Goal: Task Accomplishment & Management: Complete application form

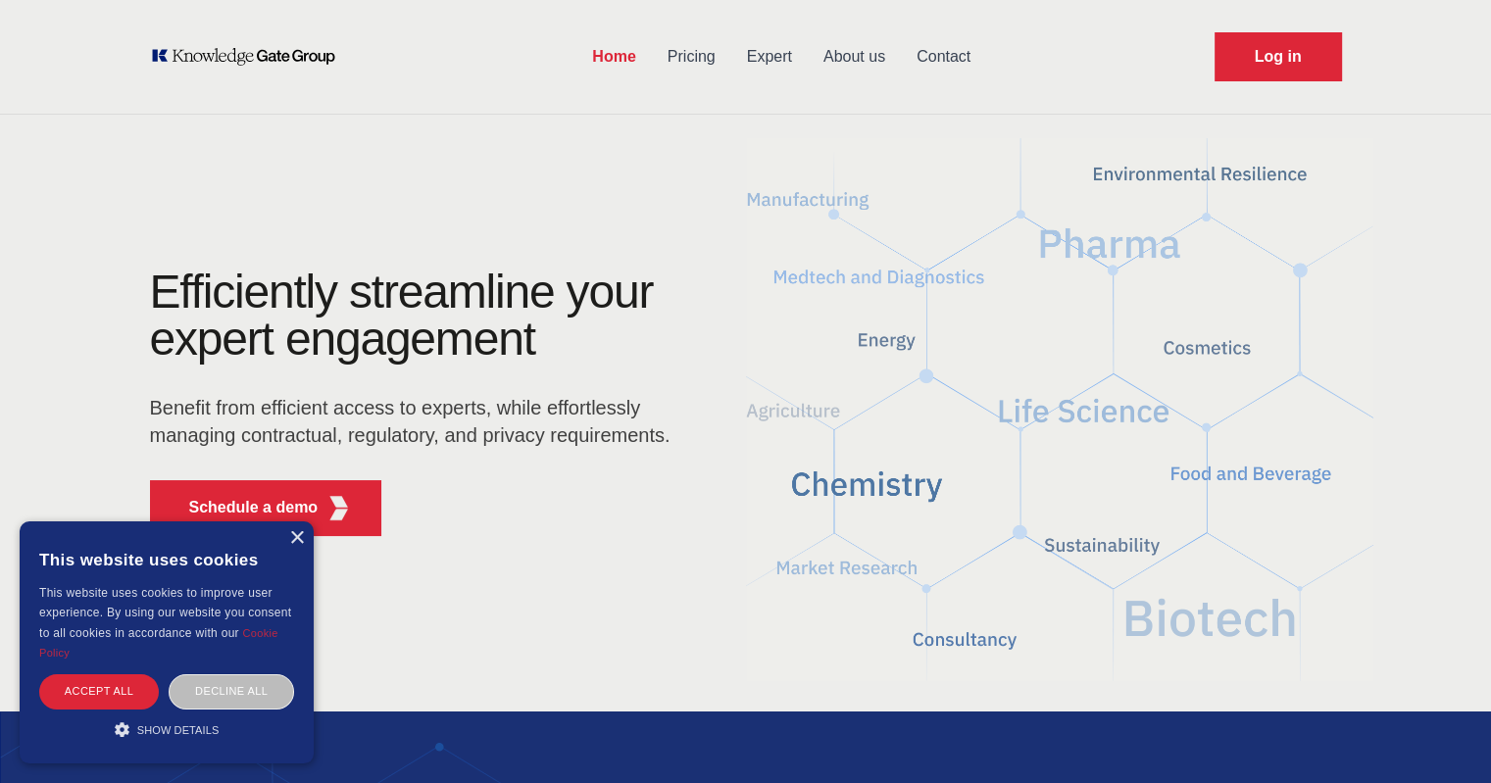
click at [301, 548] on div "× This website uses cookies This website uses cookies to improve user experienc…" at bounding box center [167, 642] width 294 height 242
click at [297, 538] on div "×" at bounding box center [296, 538] width 15 height 15
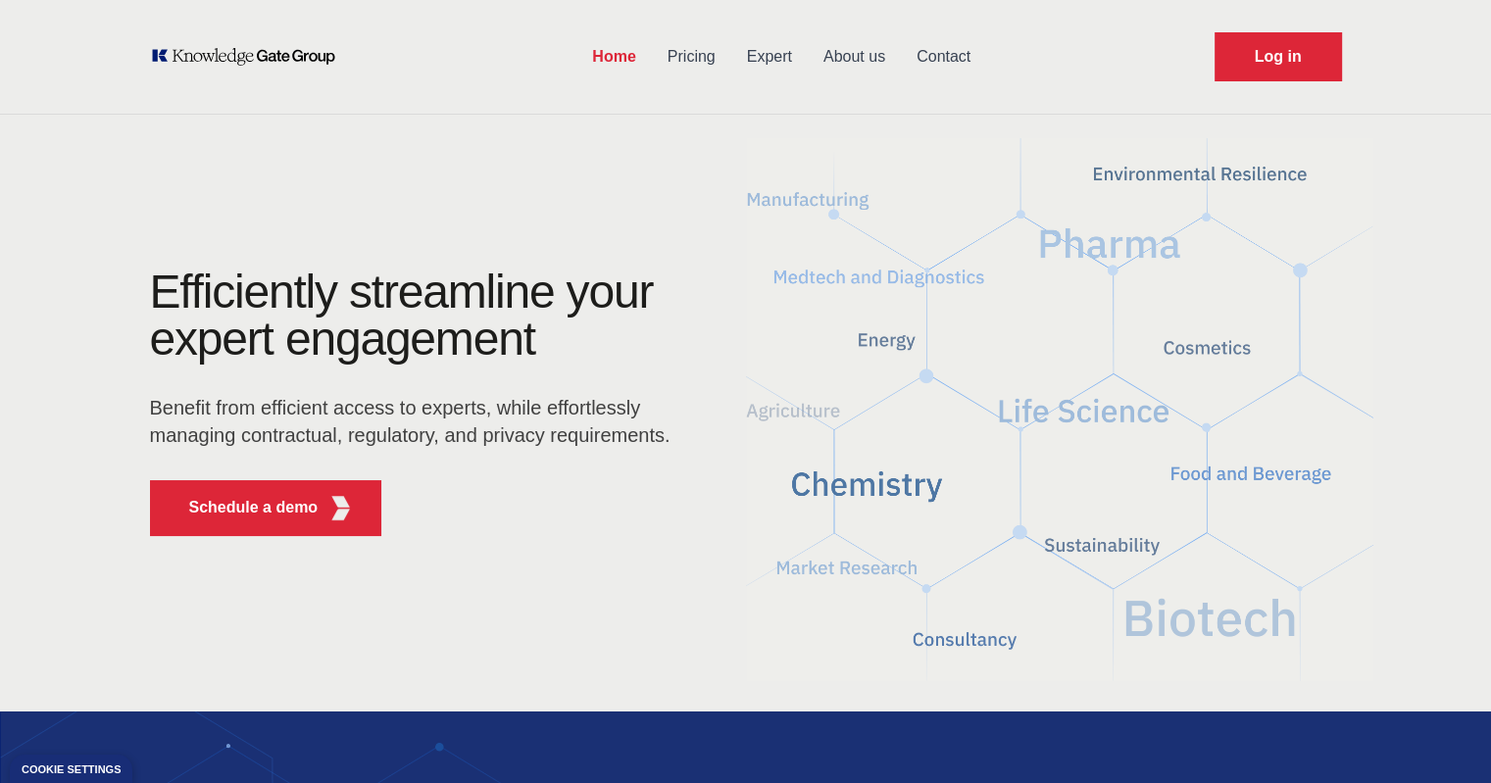
click at [765, 56] on link "Expert" at bounding box center [769, 56] width 76 height 51
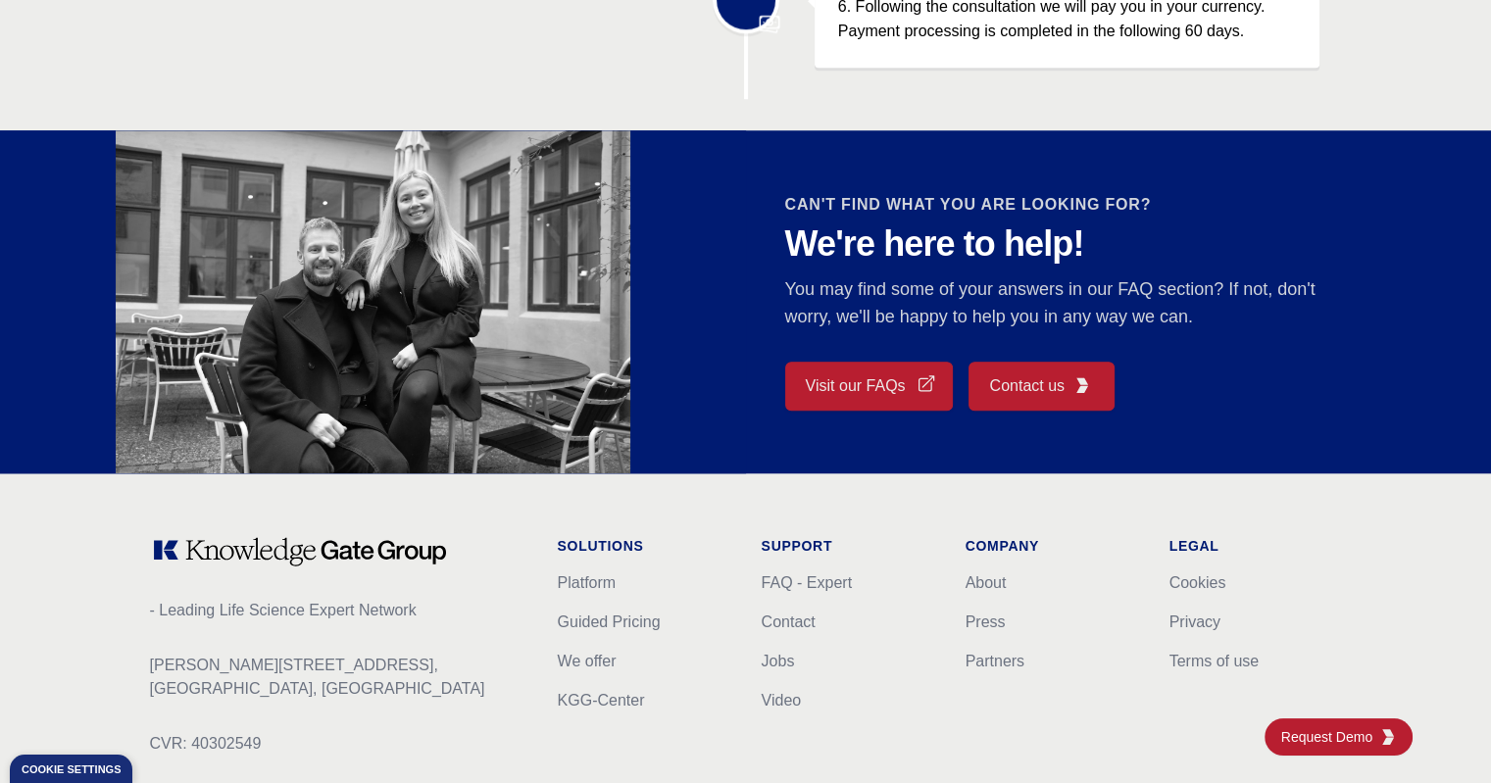
scroll to position [1625, 0]
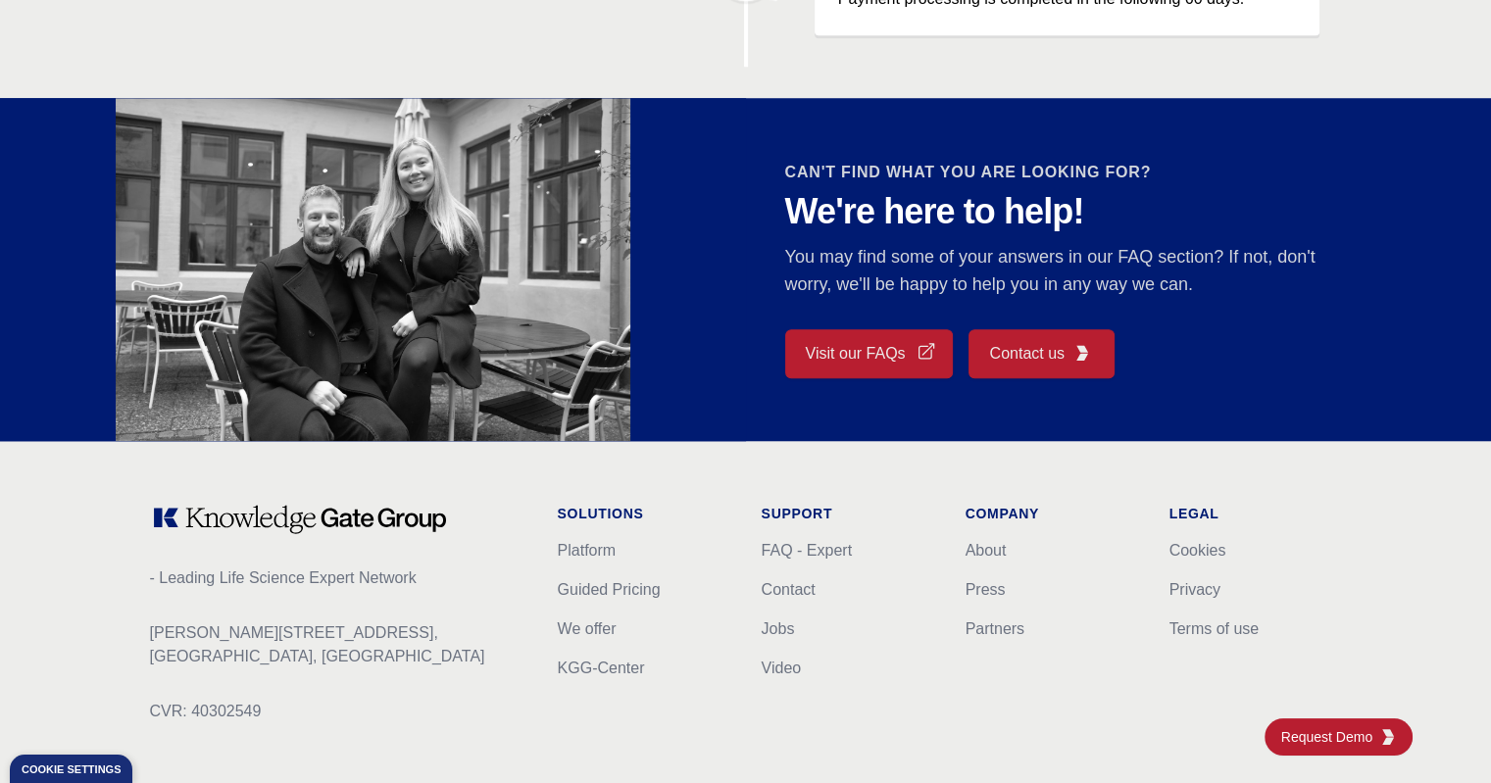
click at [1013, 358] on span "Contact us" at bounding box center [1026, 354] width 74 height 24
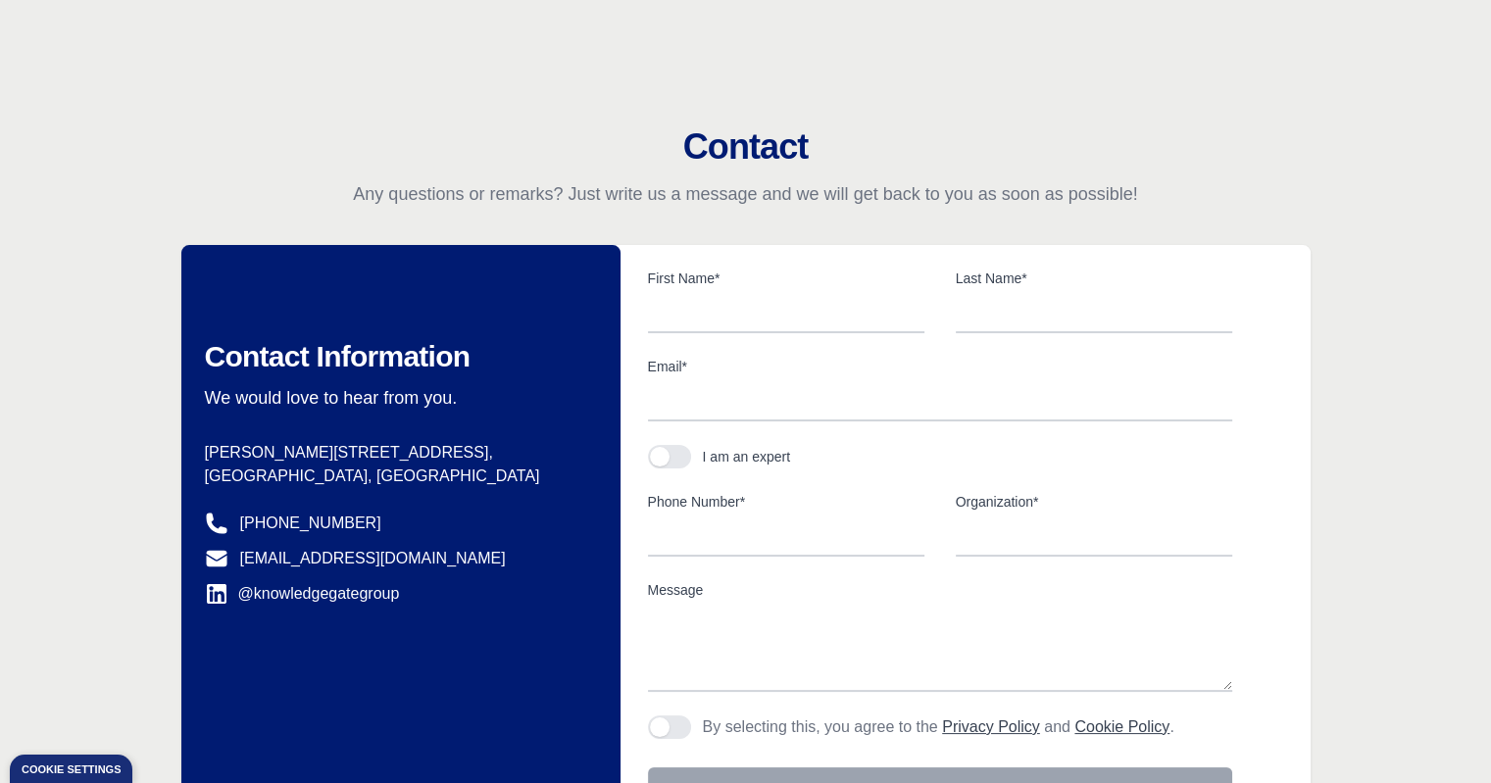
scroll to position [140, 0]
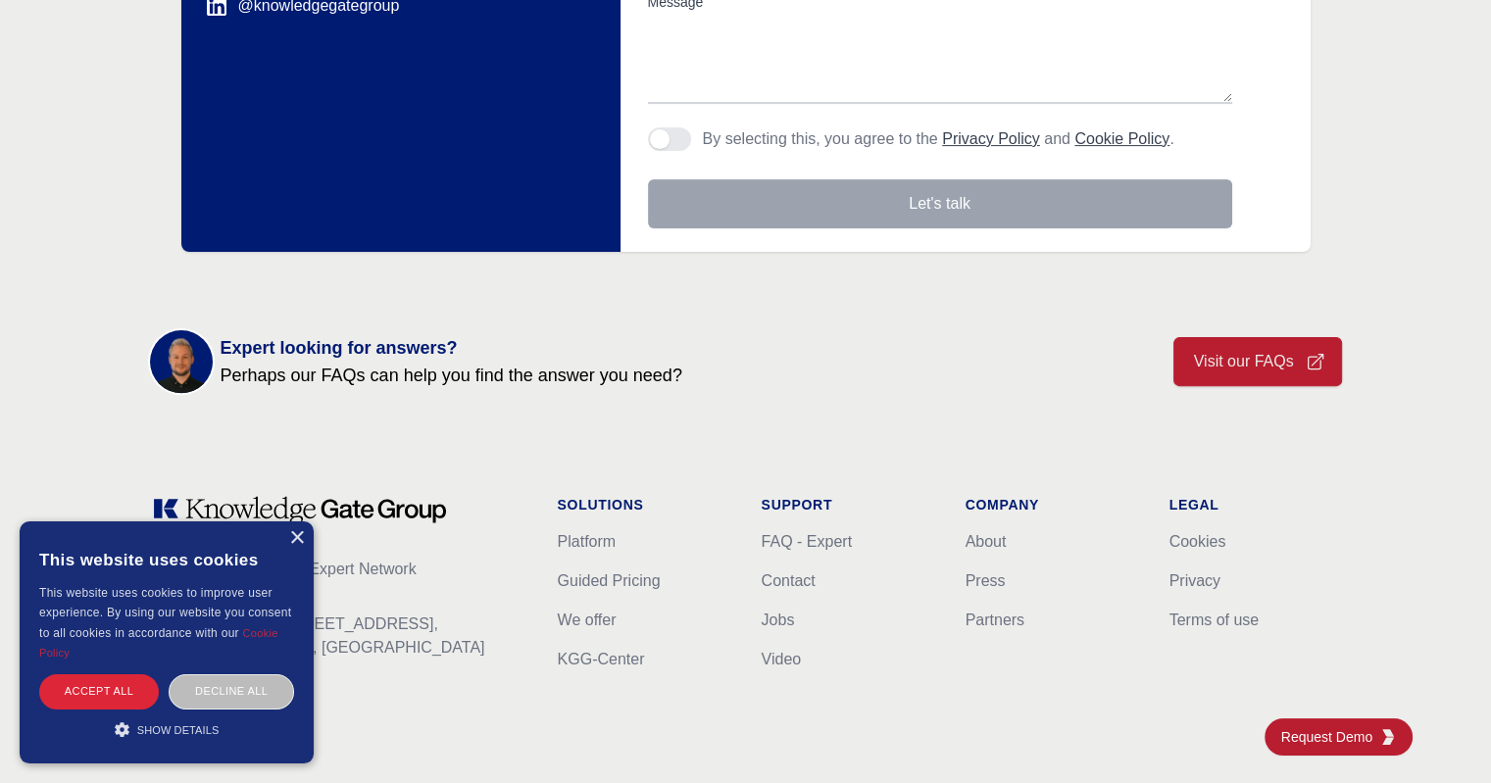
scroll to position [596, 0]
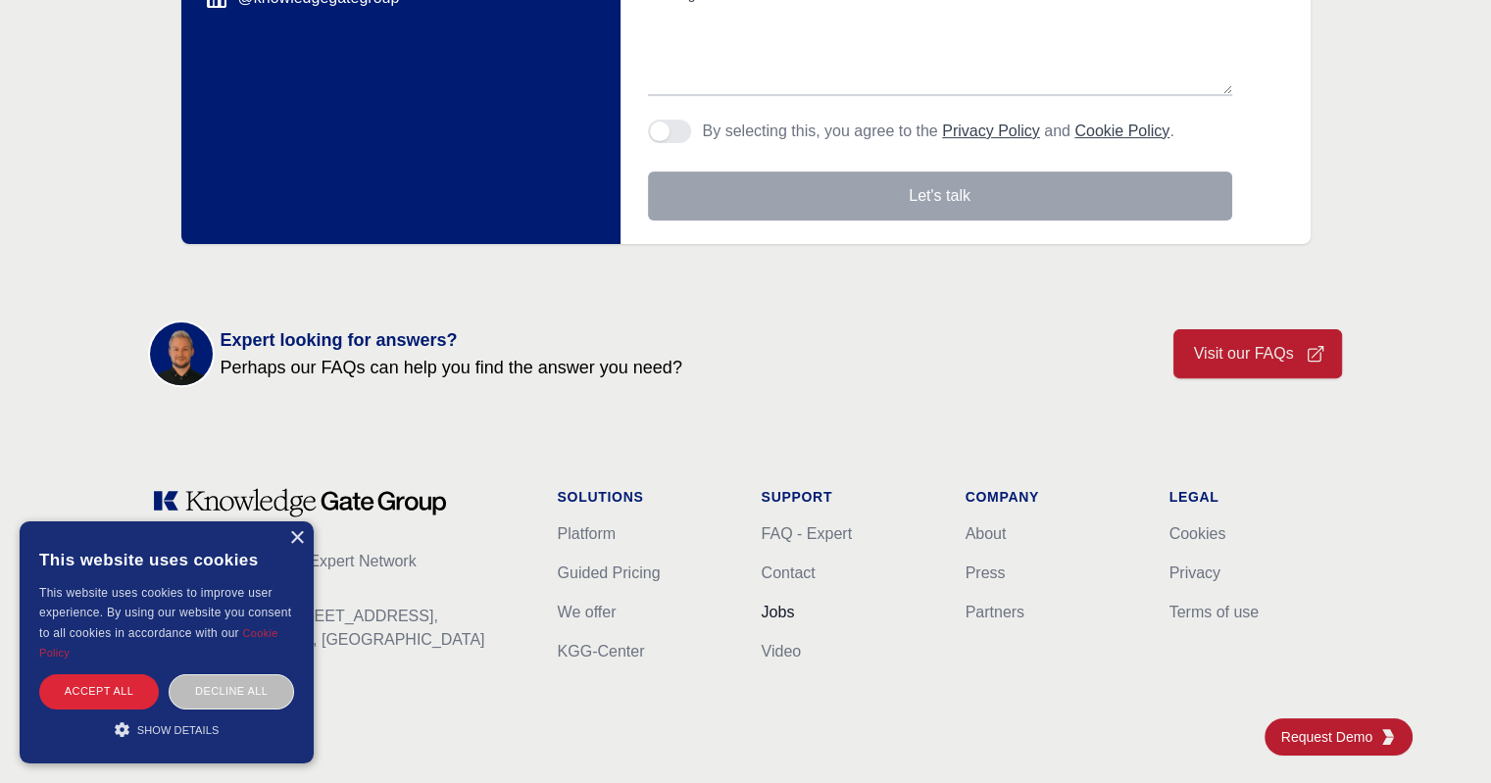
click at [779, 612] on link "Jobs" at bounding box center [778, 612] width 33 height 17
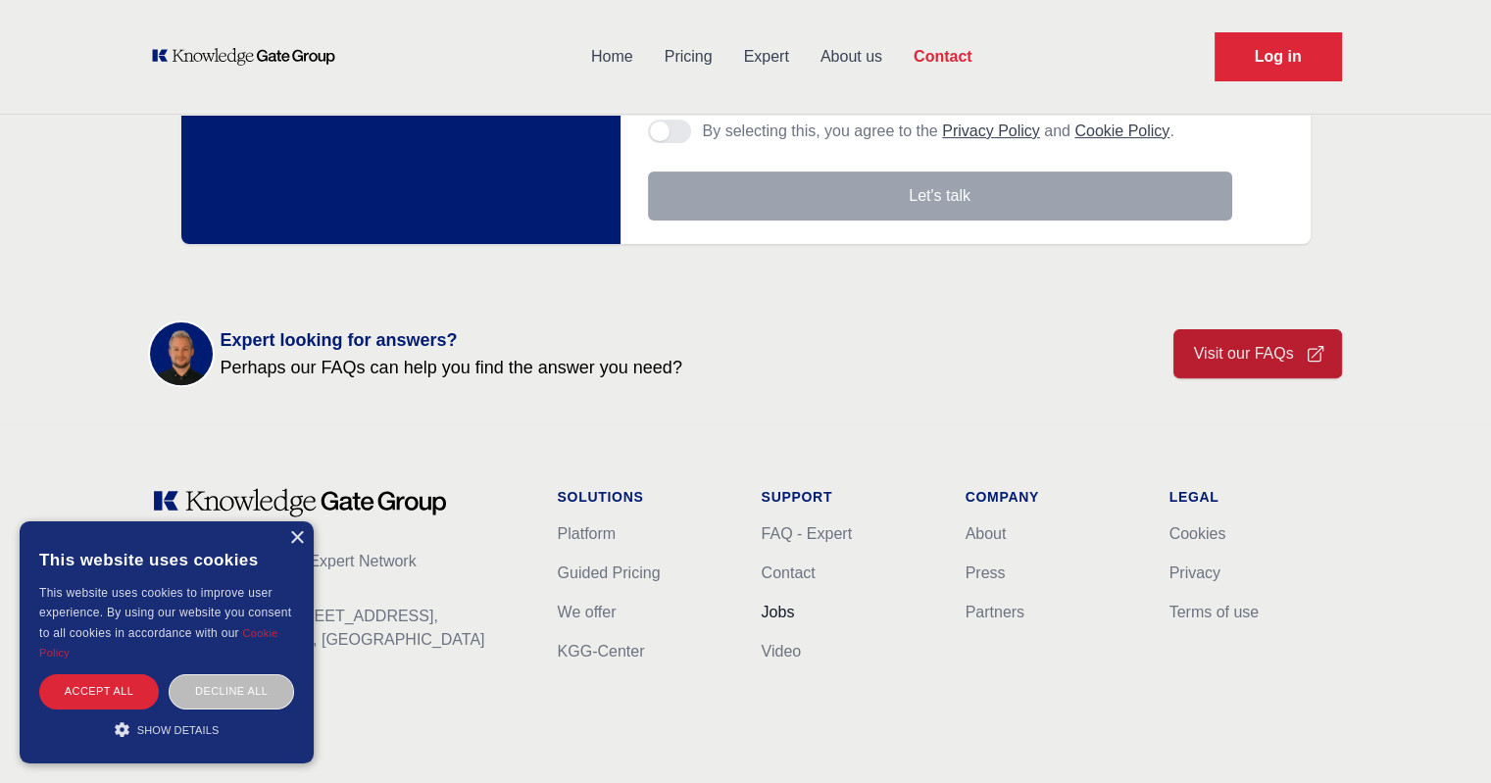
scroll to position [0, 0]
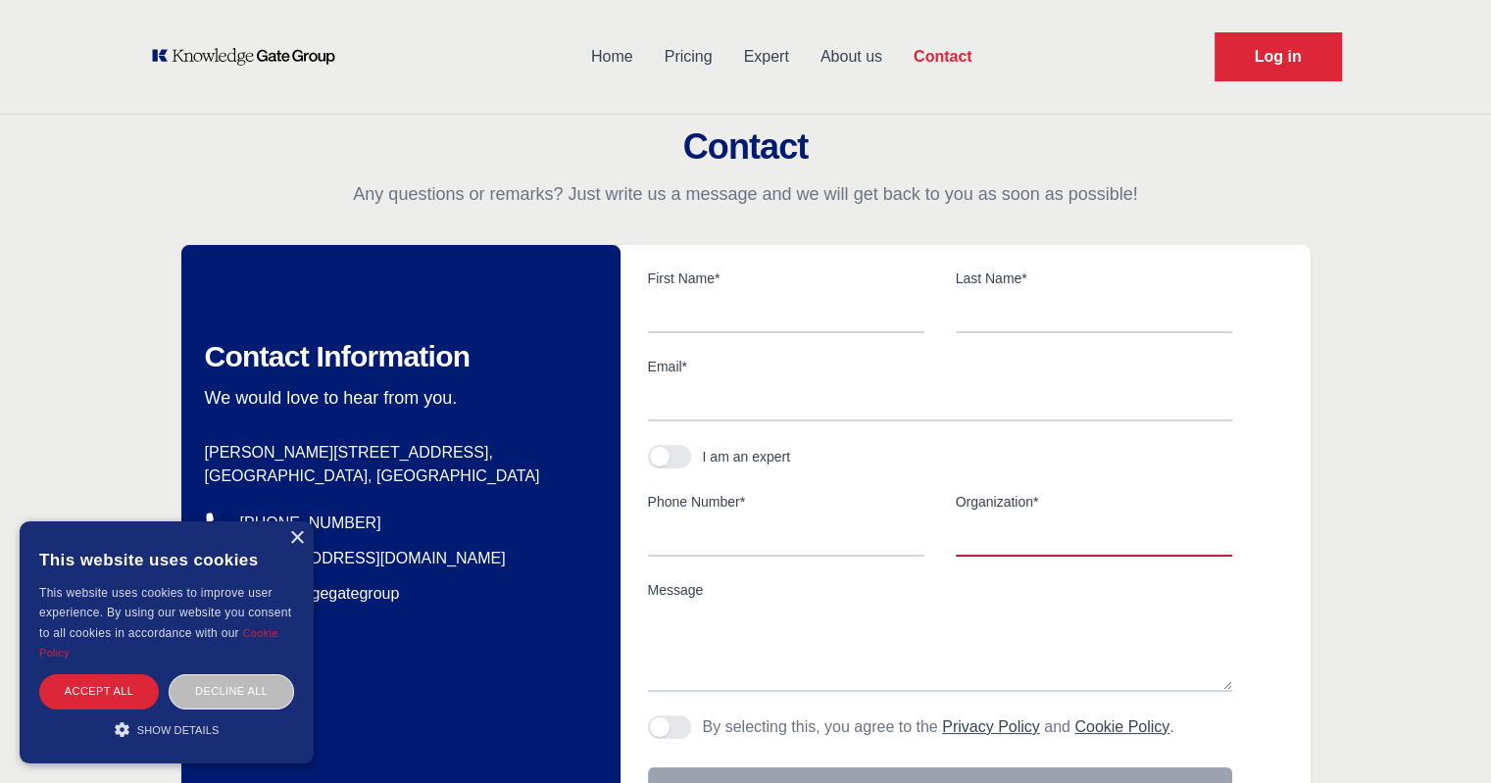
click at [1030, 546] on input "Organization*" at bounding box center [1094, 536] width 276 height 41
click at [772, 50] on link "Expert" at bounding box center [766, 56] width 76 height 51
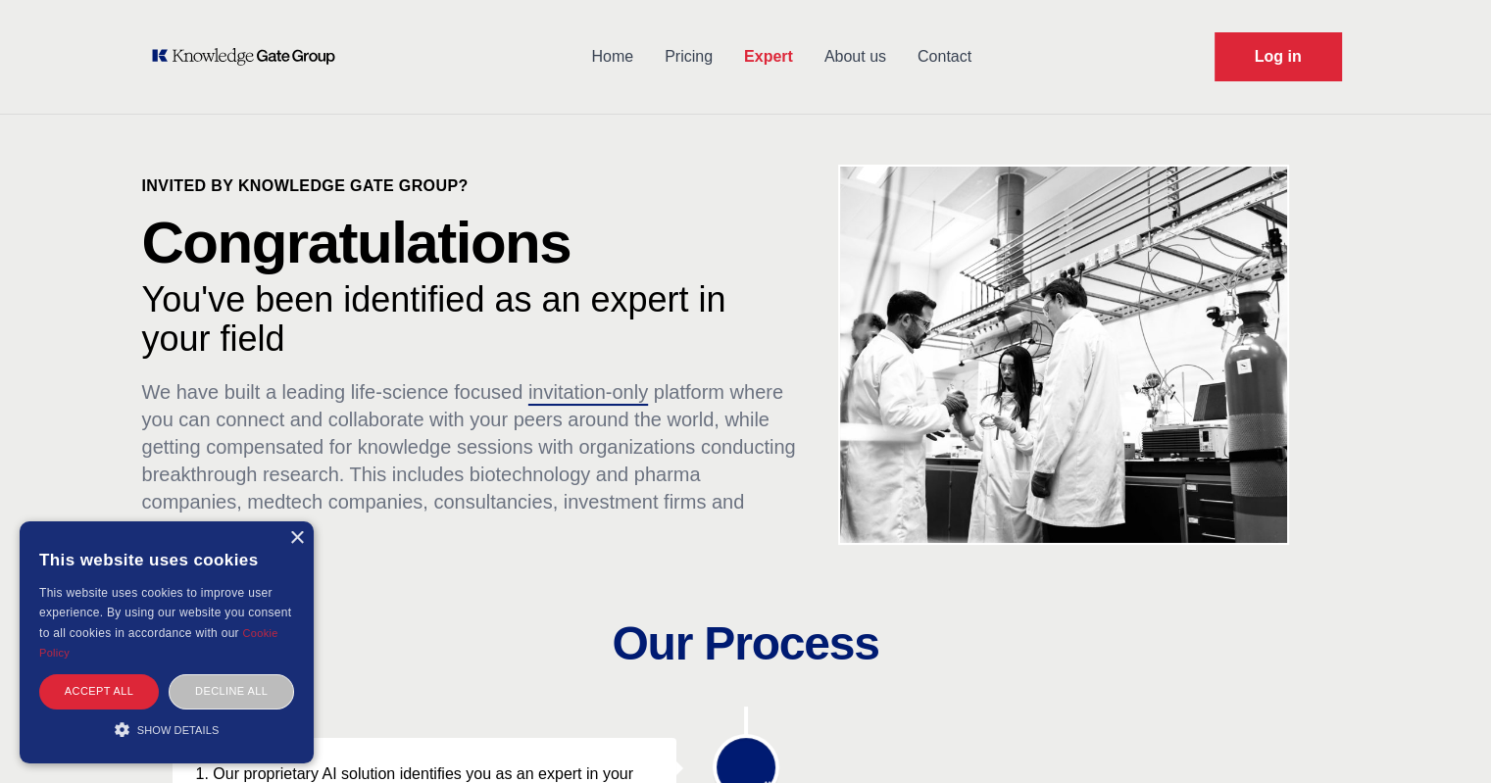
click at [299, 548] on div "× This website uses cookies This website uses cookies to improve user experienc…" at bounding box center [167, 642] width 294 height 242
click at [300, 541] on div "×" at bounding box center [296, 538] width 15 height 15
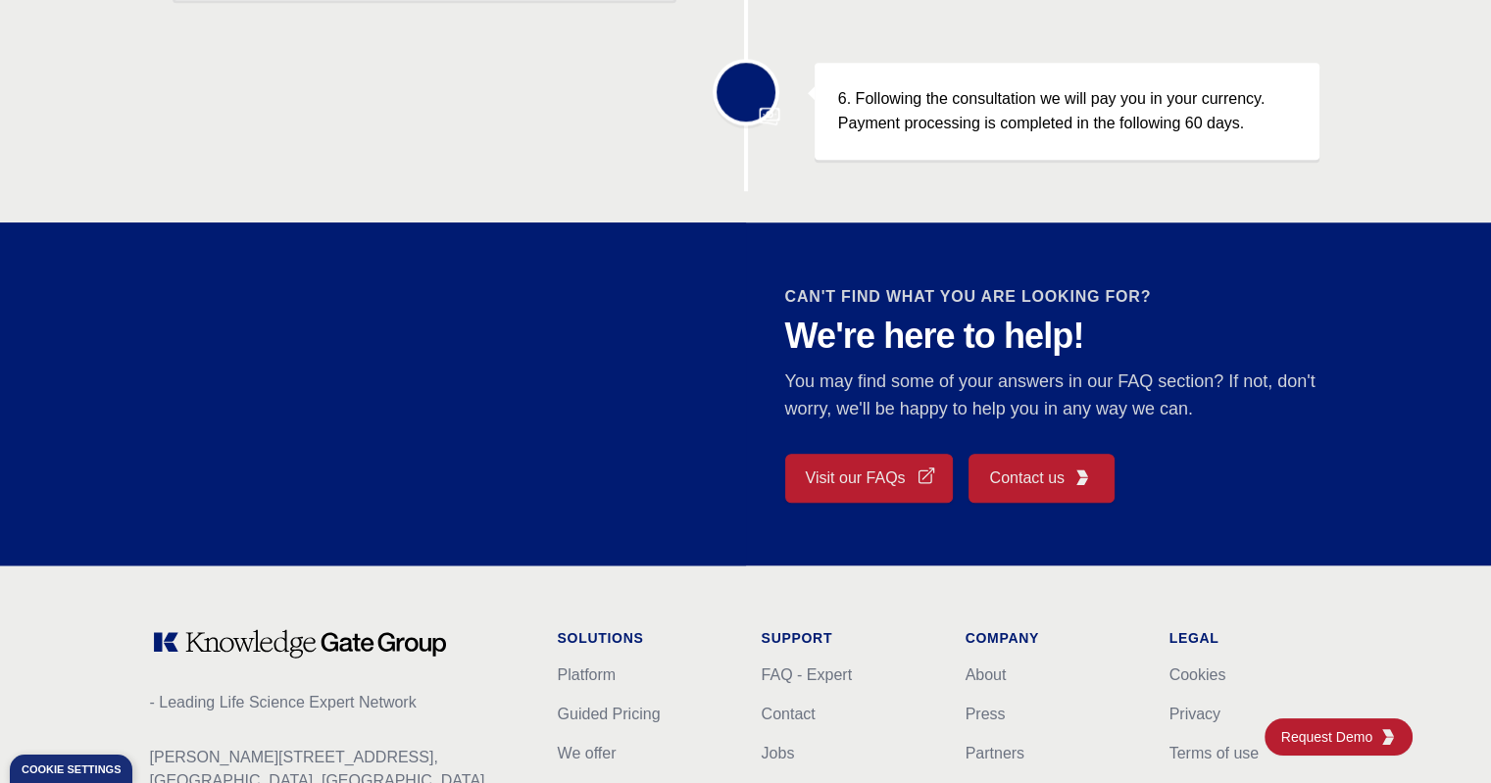
scroll to position [1527, 0]
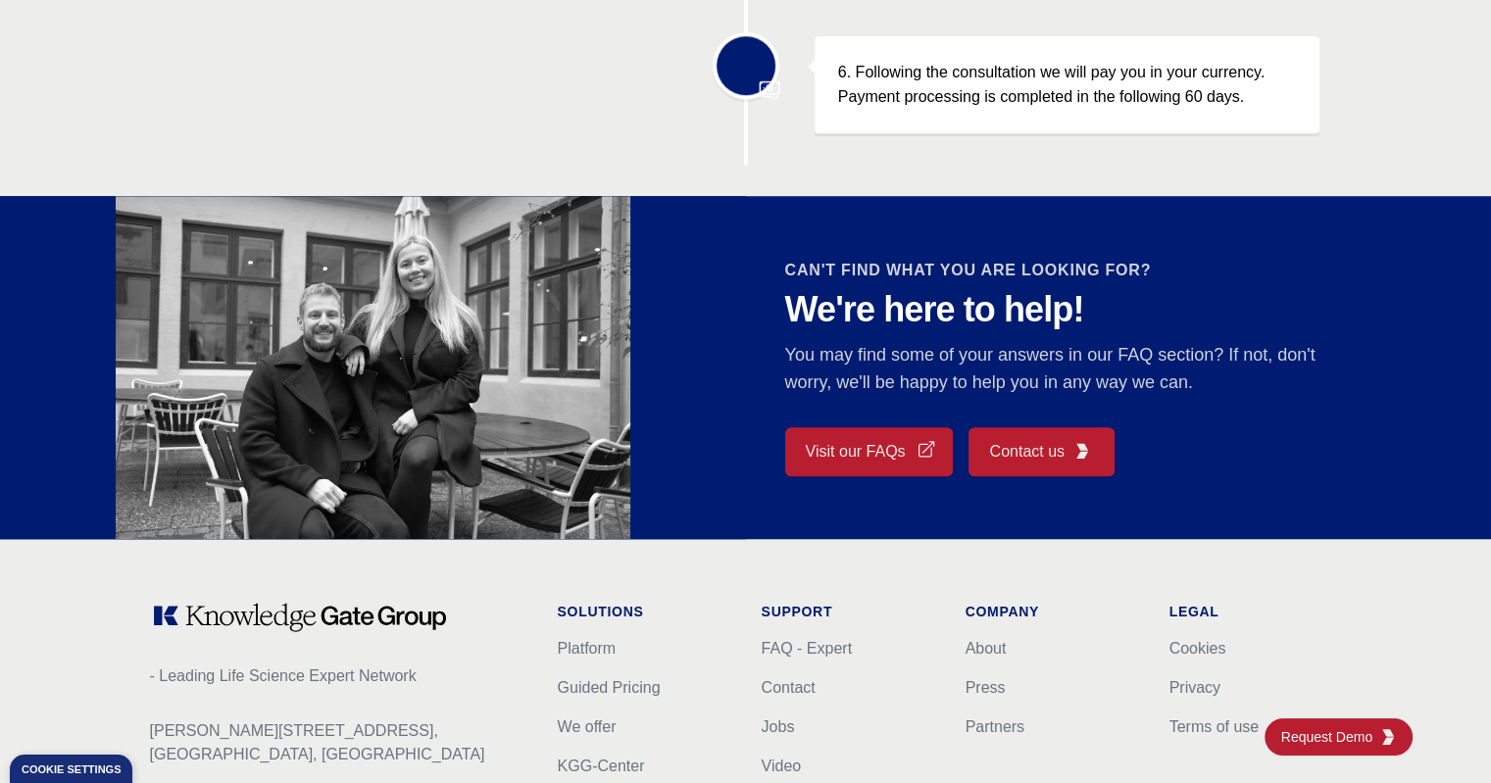
click at [897, 454] on link "Visit our FAQs" at bounding box center [869, 451] width 169 height 49
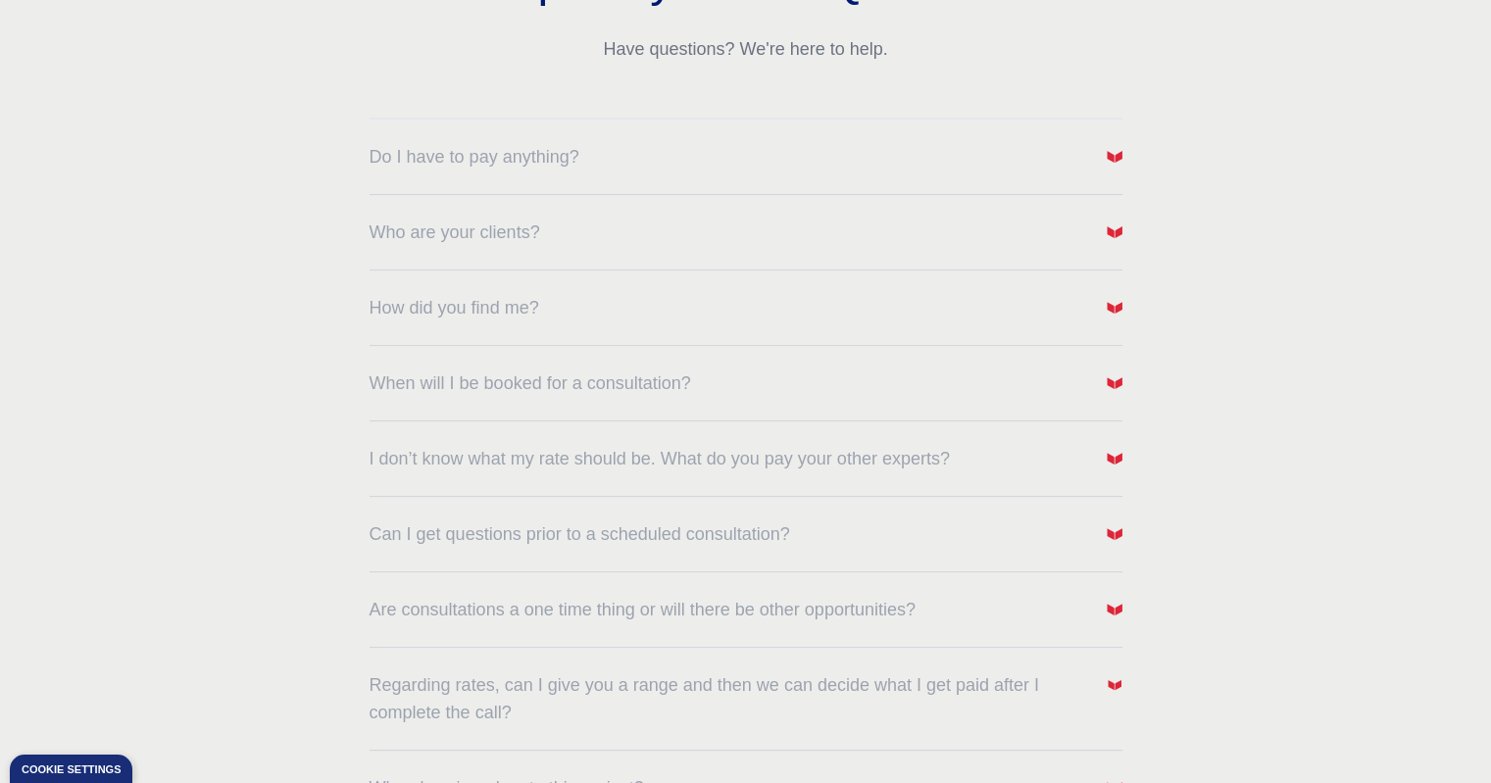
scroll to position [284, 0]
click at [1109, 383] on img "button" at bounding box center [1115, 379] width 16 height 16
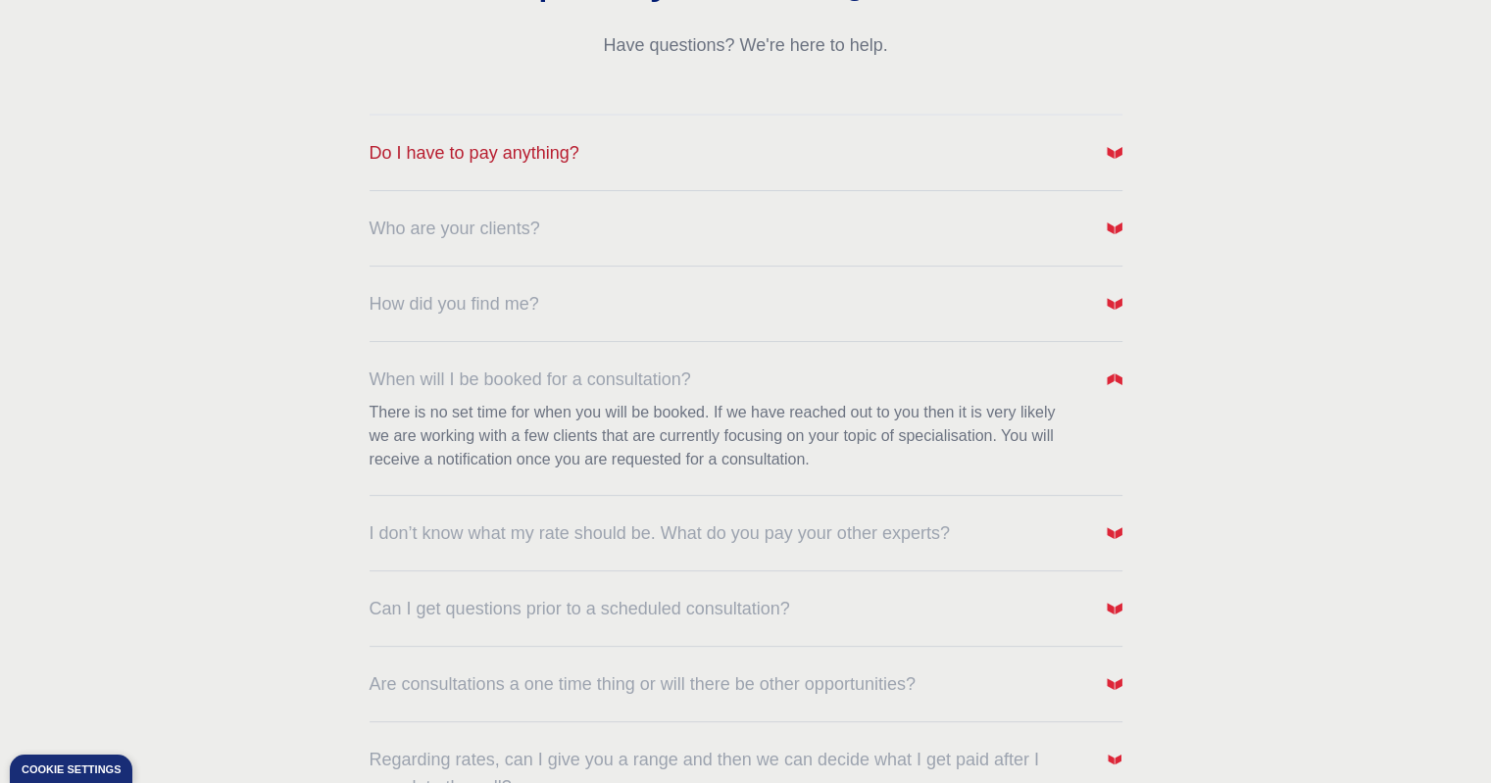
click at [1107, 160] on span "button" at bounding box center [1115, 152] width 16 height 27
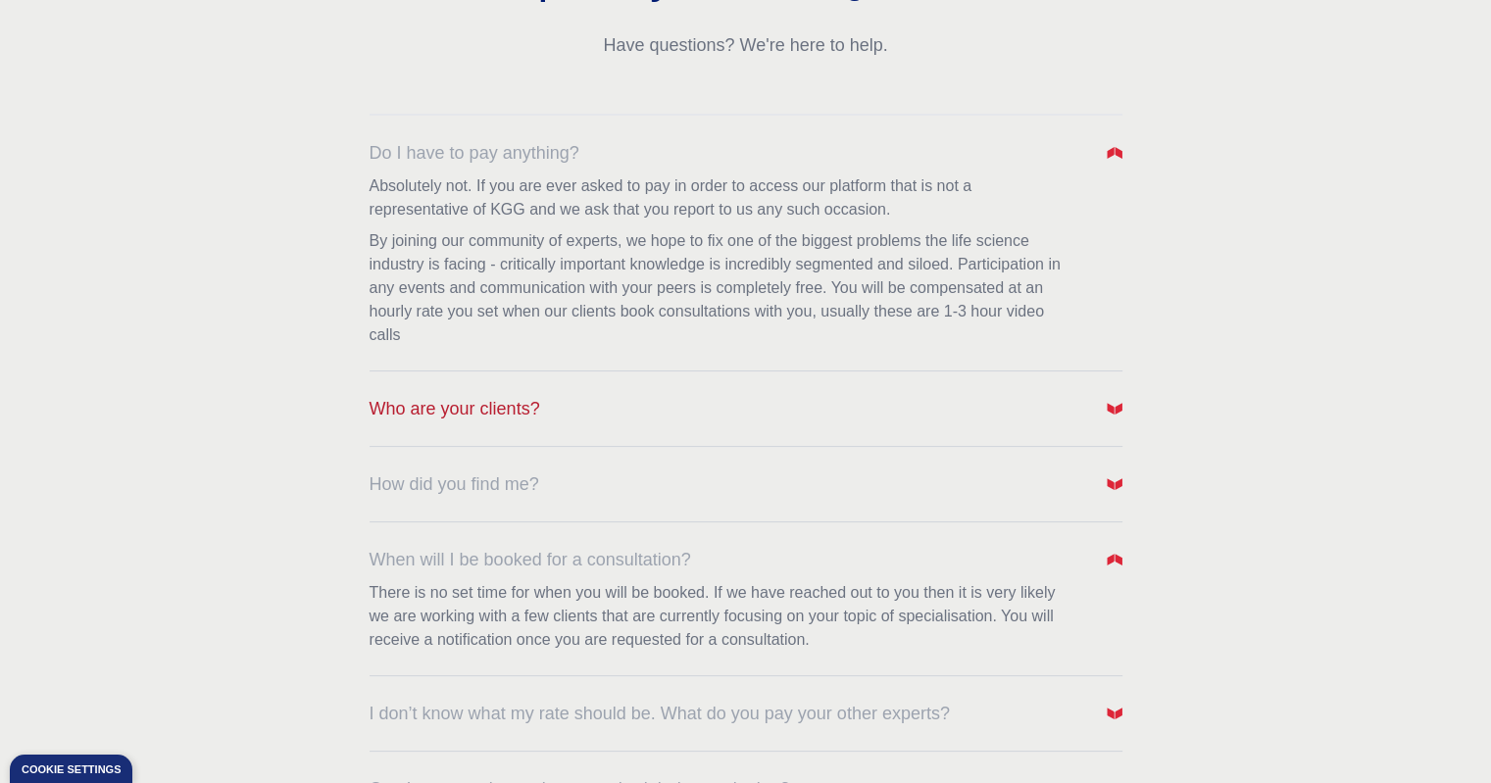
click at [1003, 395] on button "Who are your clients?" at bounding box center [746, 408] width 753 height 27
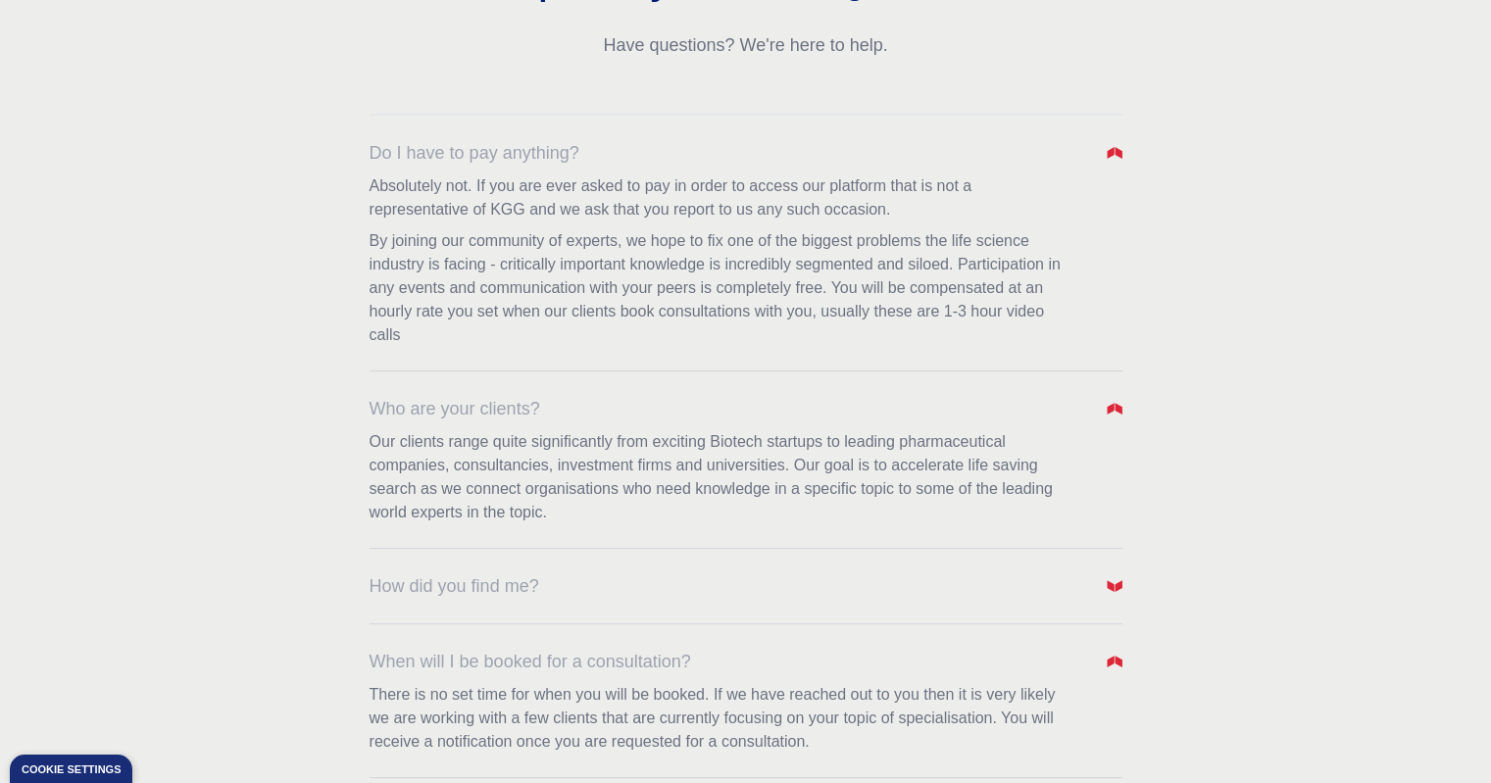
click at [917, 608] on dl "Do I have to pay anything? Absolutely not. If you are ever asked to pay in orde…" at bounding box center [746, 636] width 753 height 1045
click at [1004, 587] on button "How did you find me?" at bounding box center [746, 585] width 753 height 27
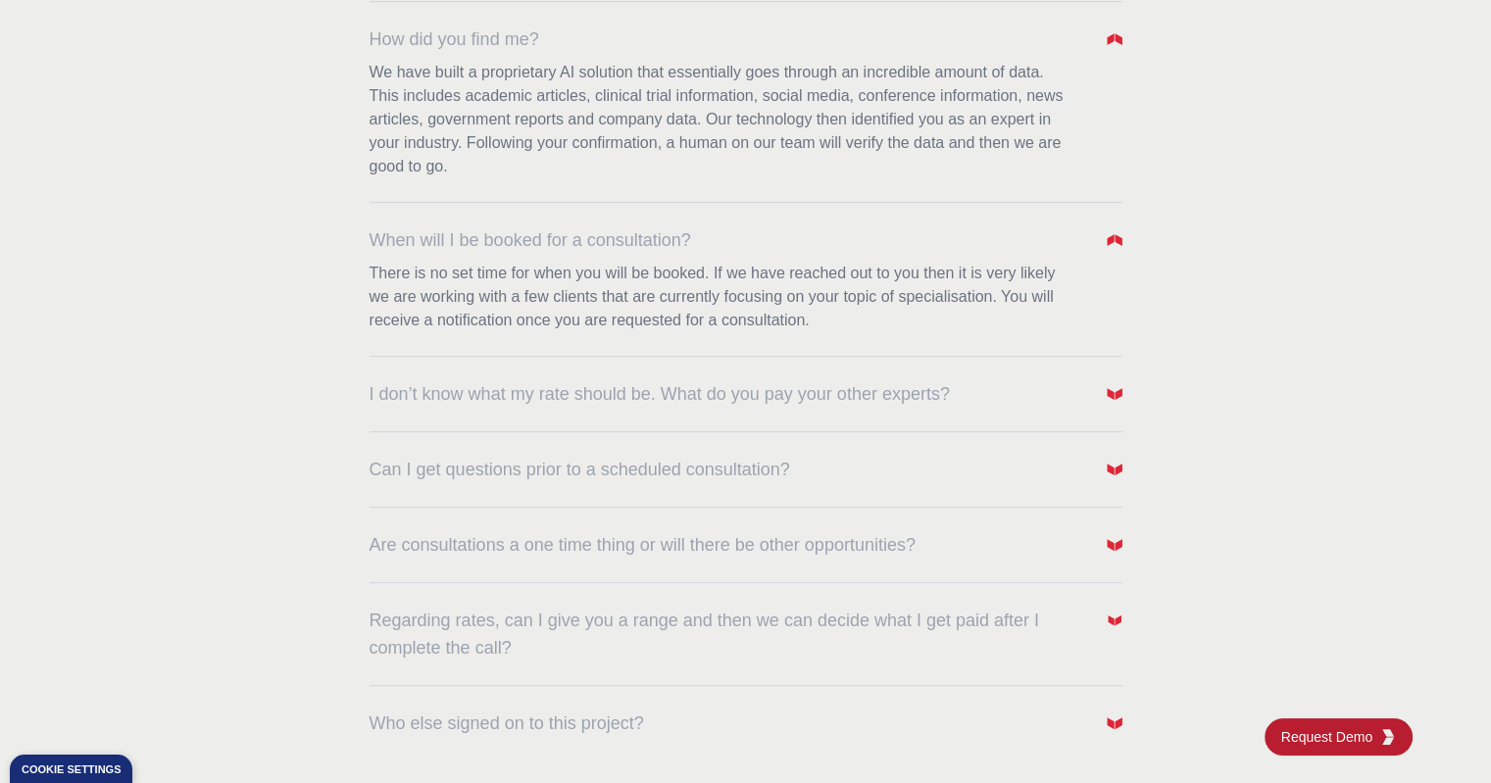
scroll to position [839, 0]
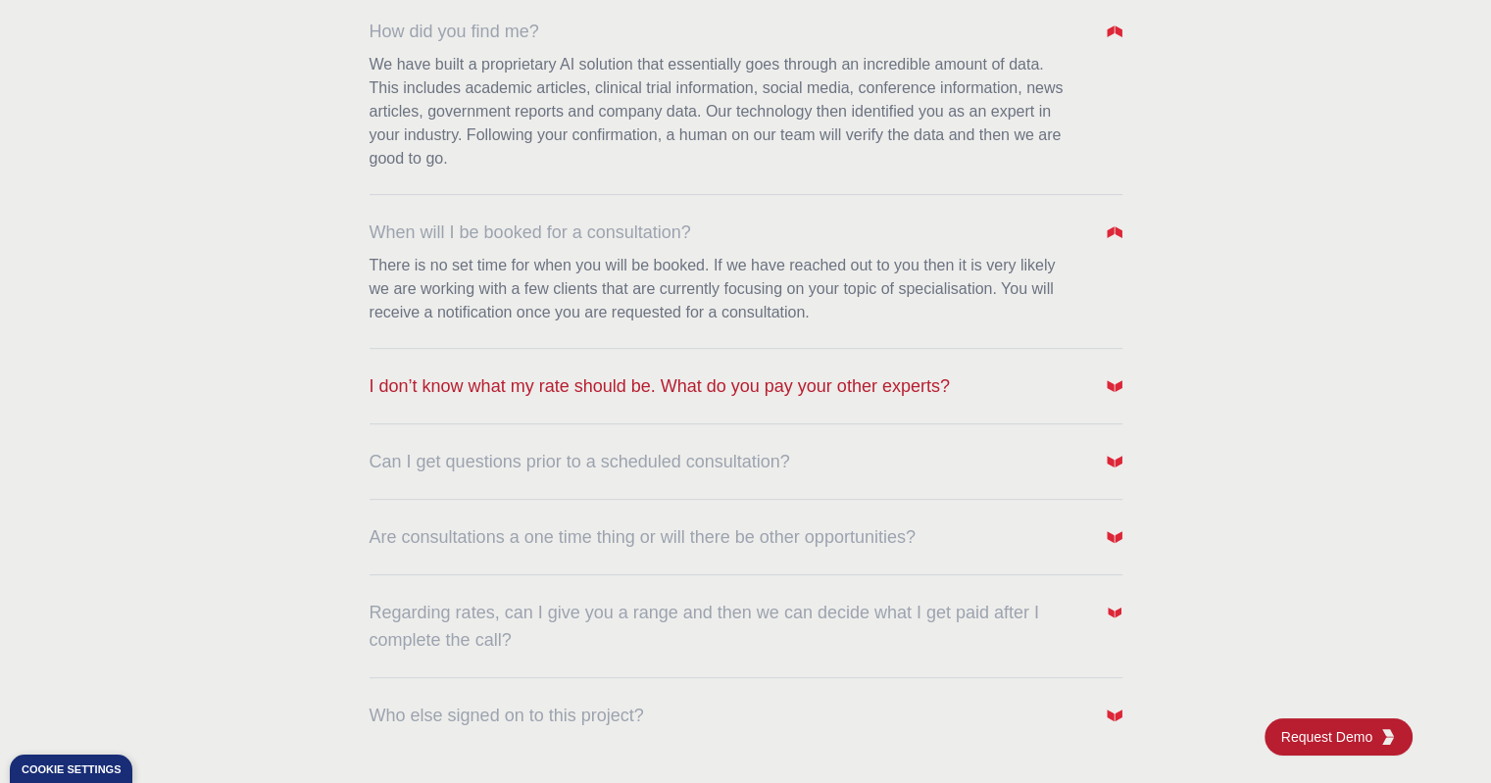
click at [1119, 383] on img "button" at bounding box center [1115, 386] width 16 height 16
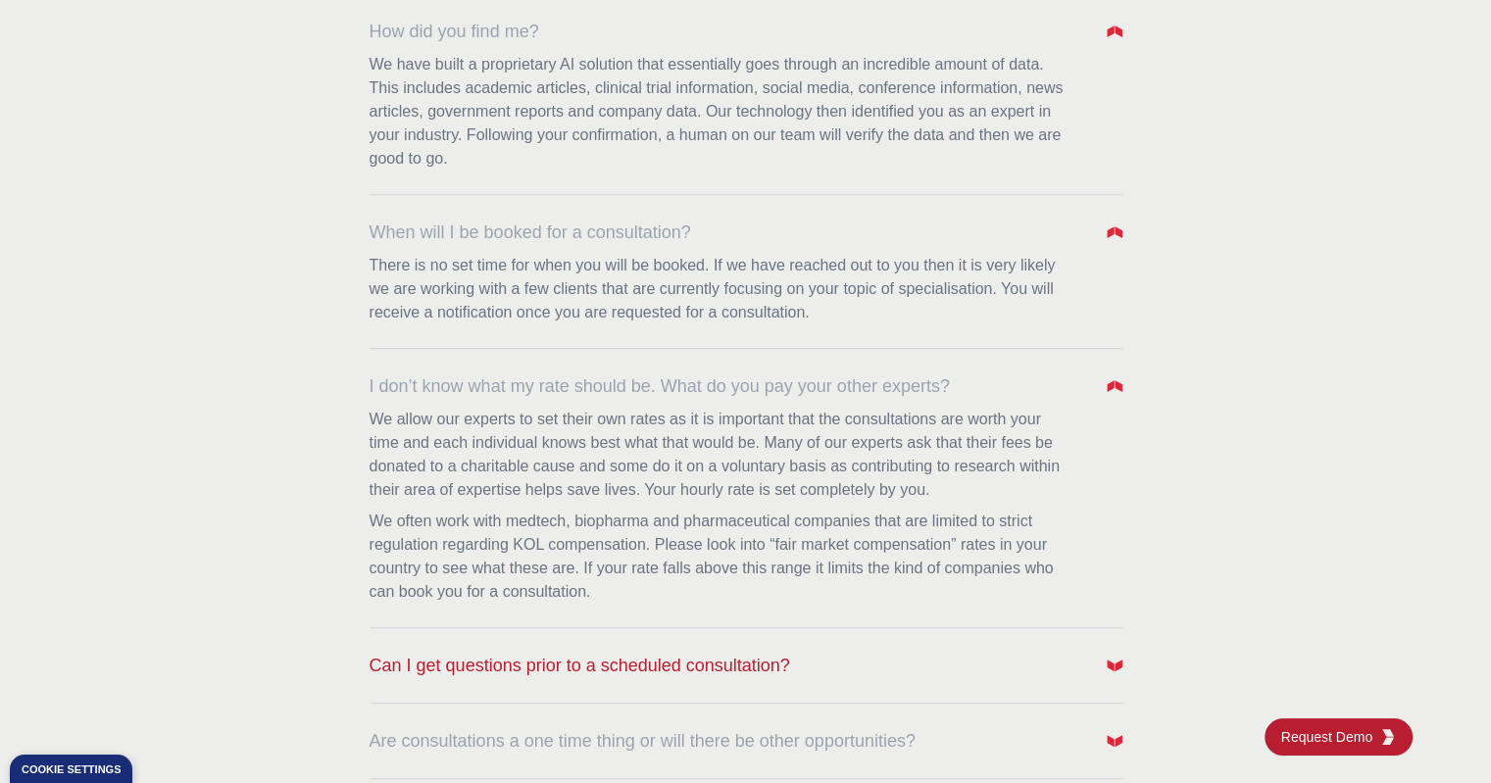
click at [1063, 658] on button "Can I get questions prior to a scheduled consultation?" at bounding box center [746, 665] width 753 height 27
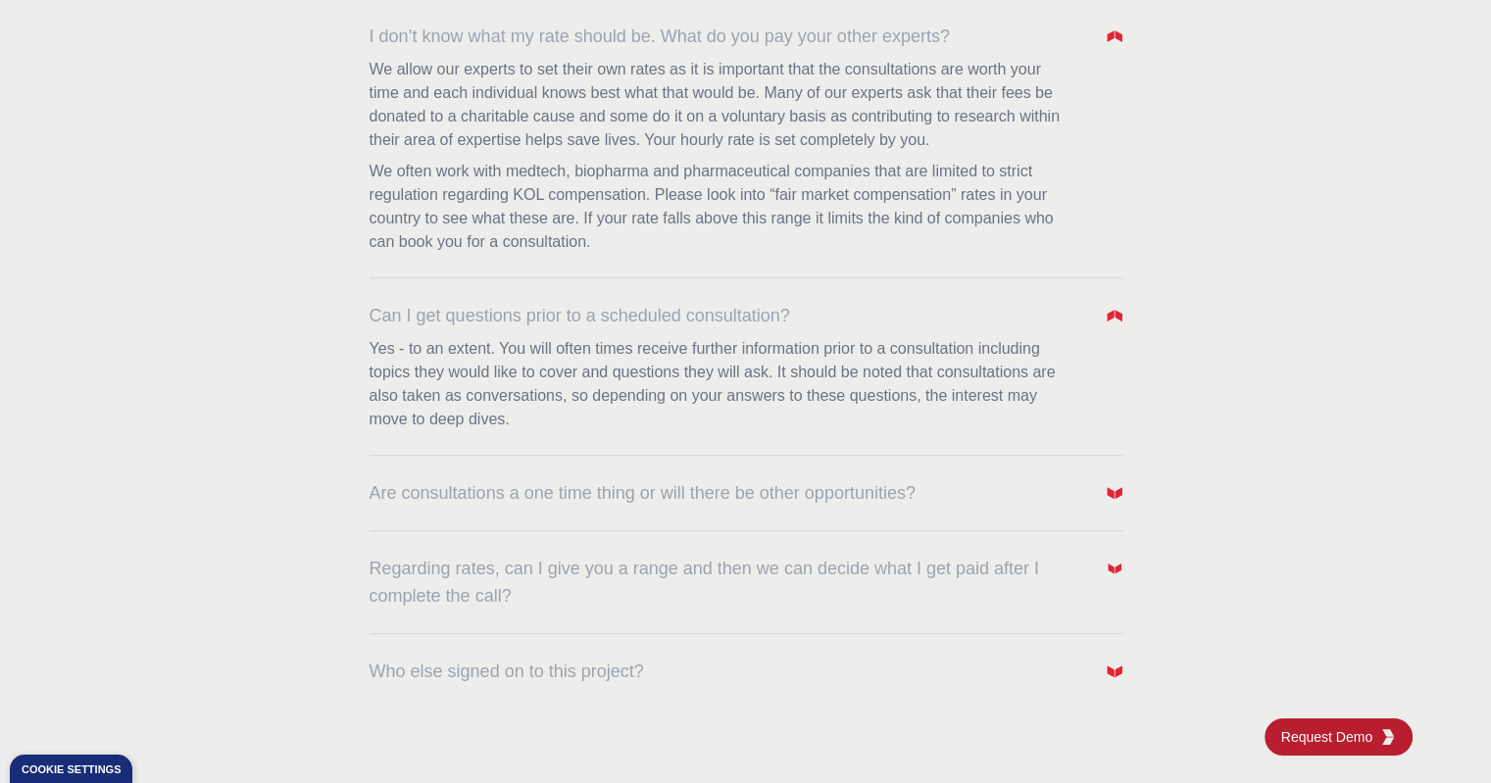
scroll to position [1198, 0]
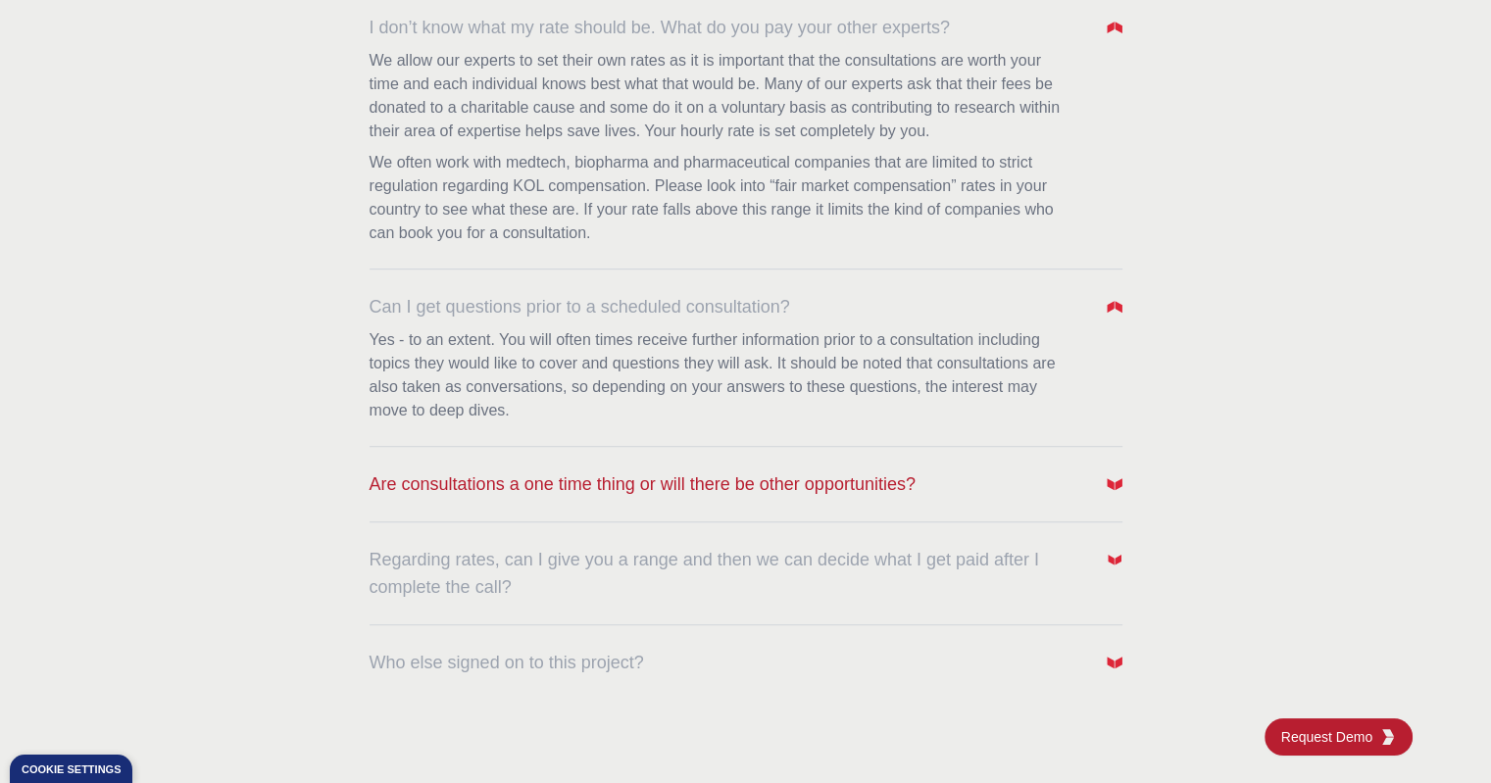
click at [1108, 489] on img "button" at bounding box center [1115, 484] width 16 height 16
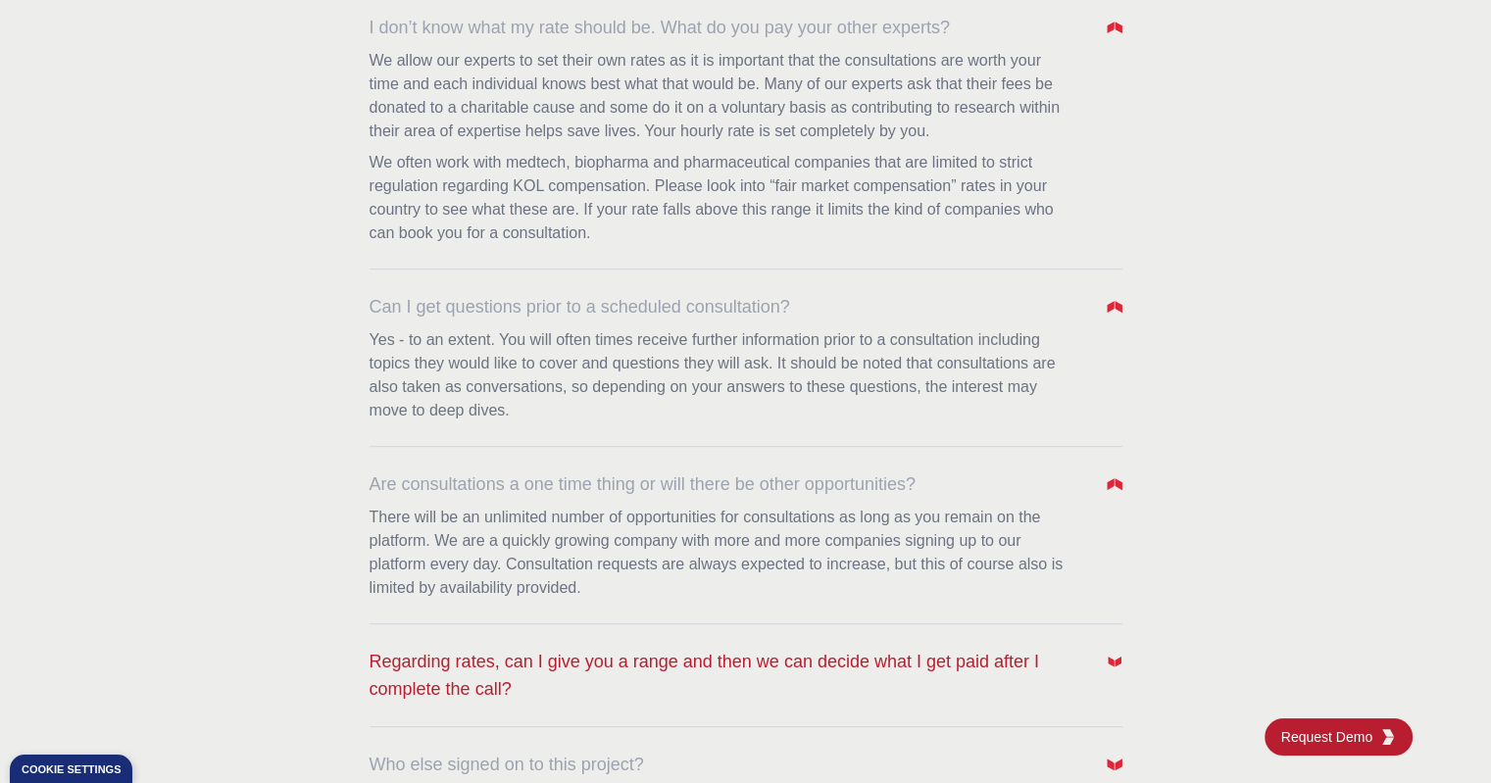
click at [1097, 671] on button "Regarding rates, can I give you a range and then we can decide what I get paid …" at bounding box center [746, 675] width 753 height 55
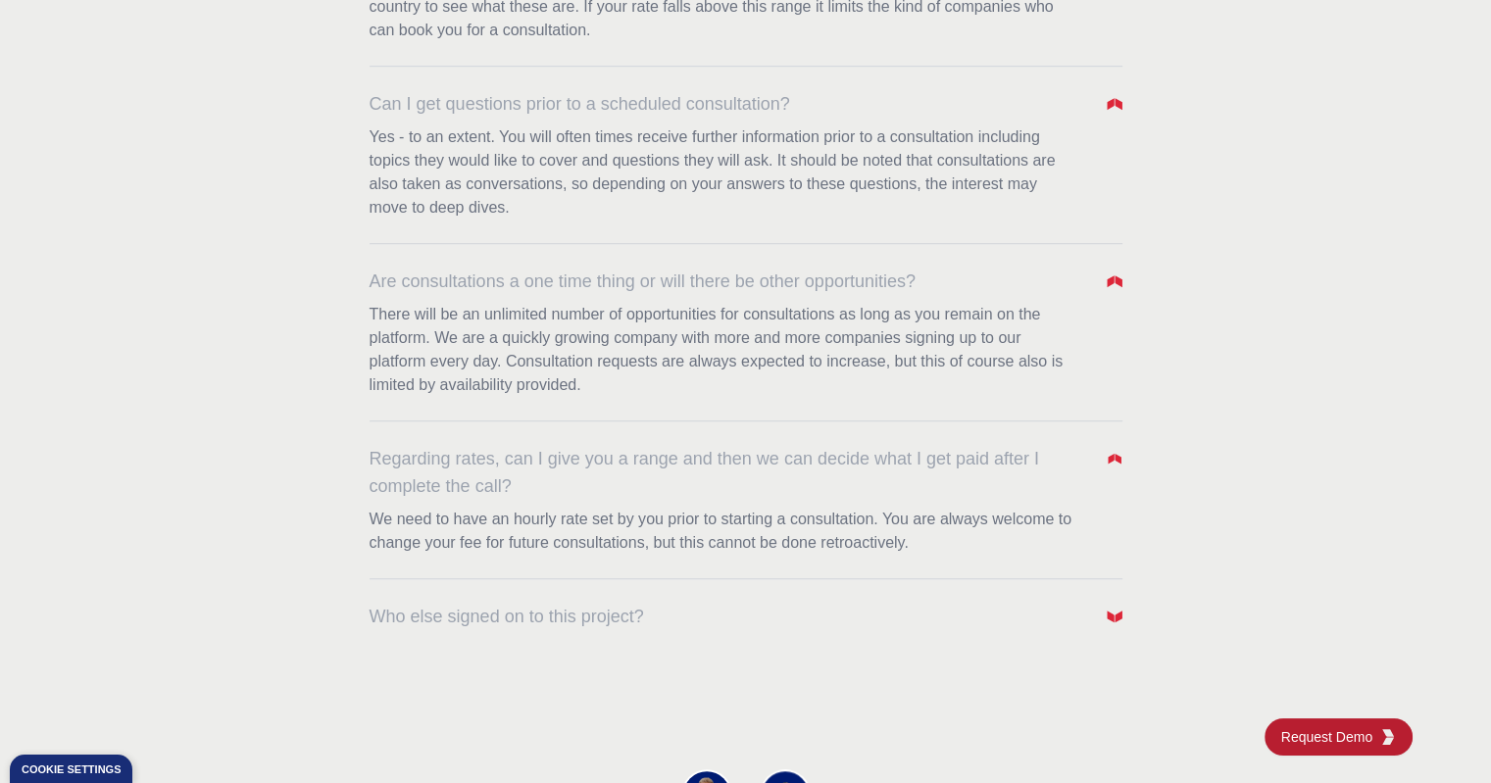
scroll to position [1443, 0]
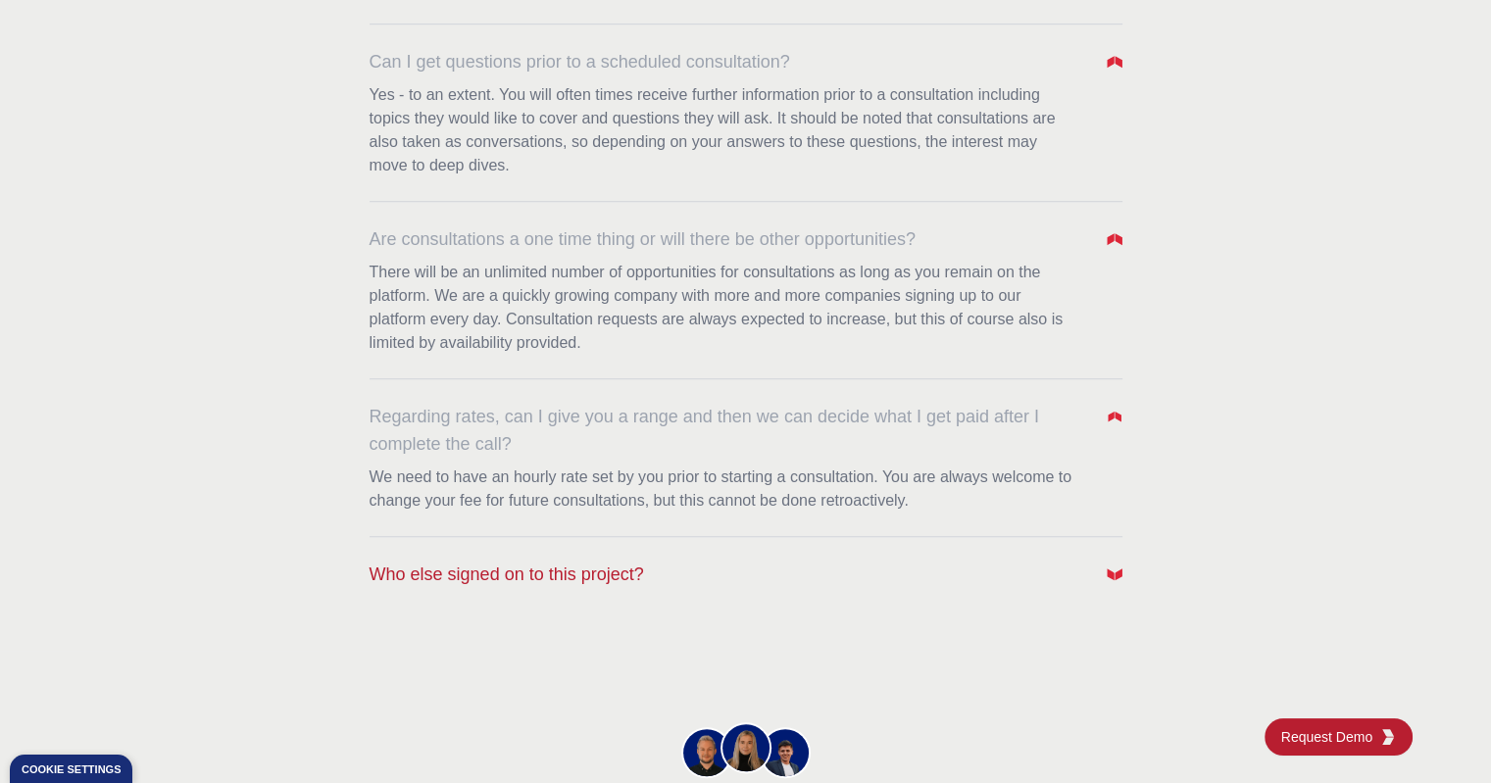
click at [1114, 569] on img "button" at bounding box center [1115, 575] width 16 height 16
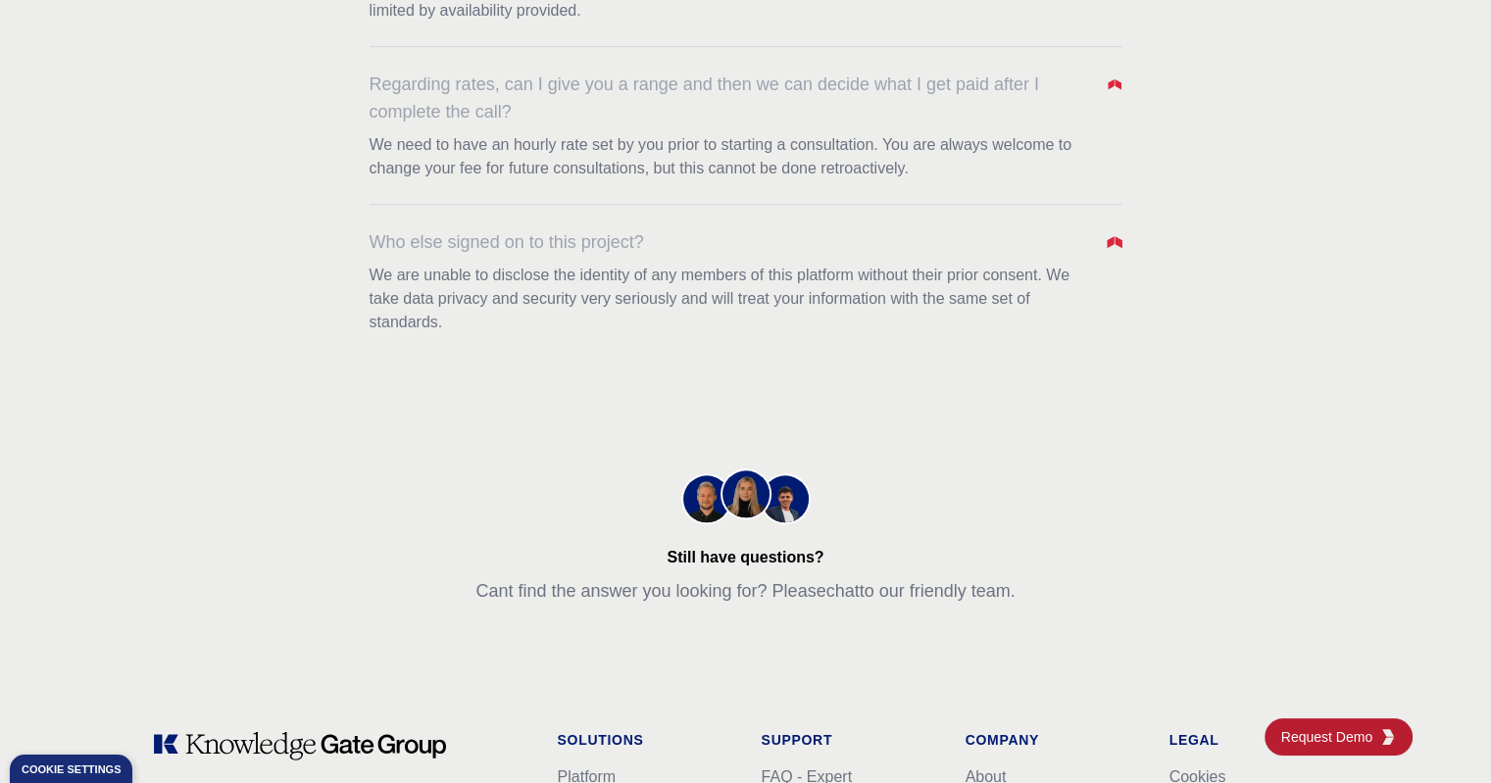
scroll to position [1800, 0]
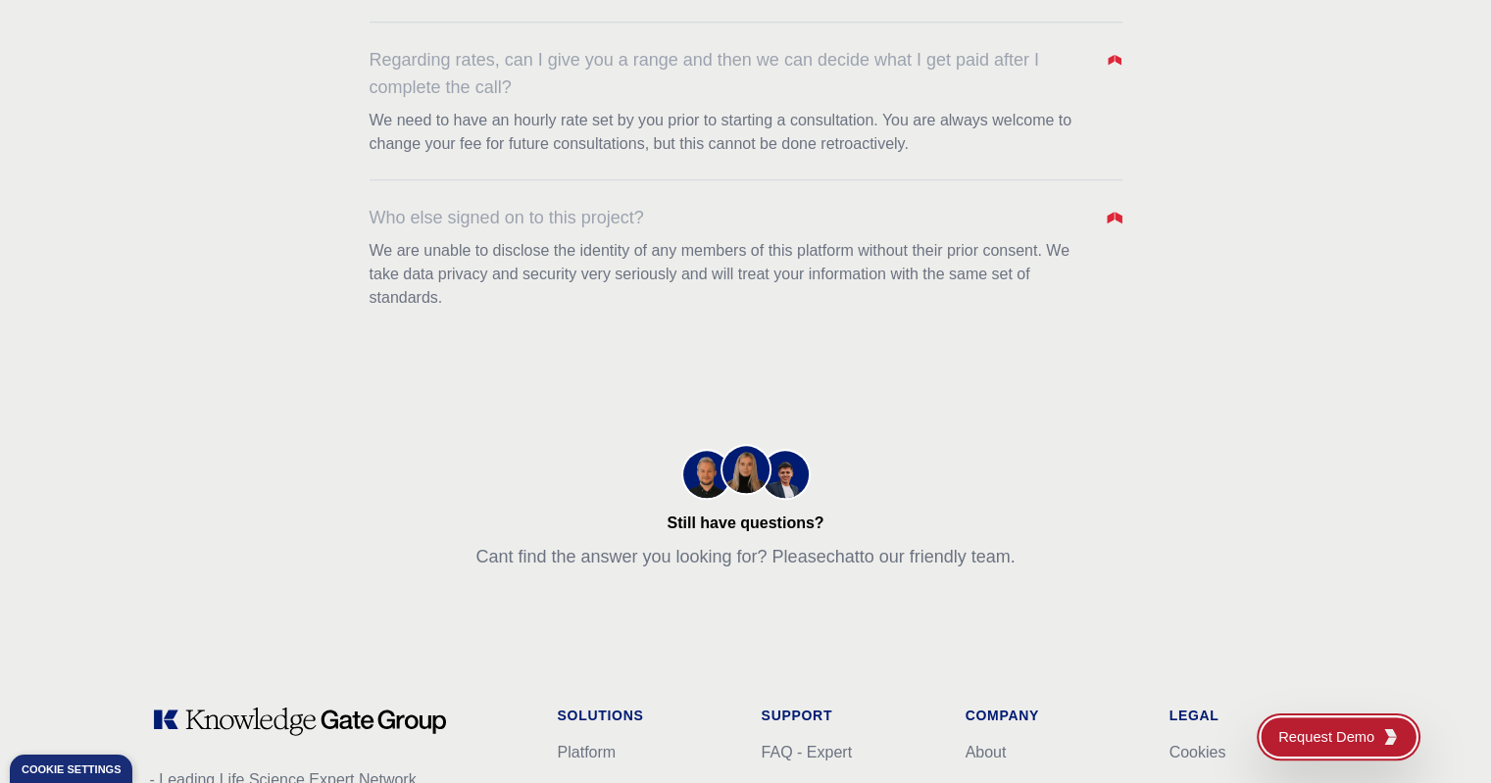
click at [1290, 738] on span "Request Demo" at bounding box center [1330, 737] width 104 height 21
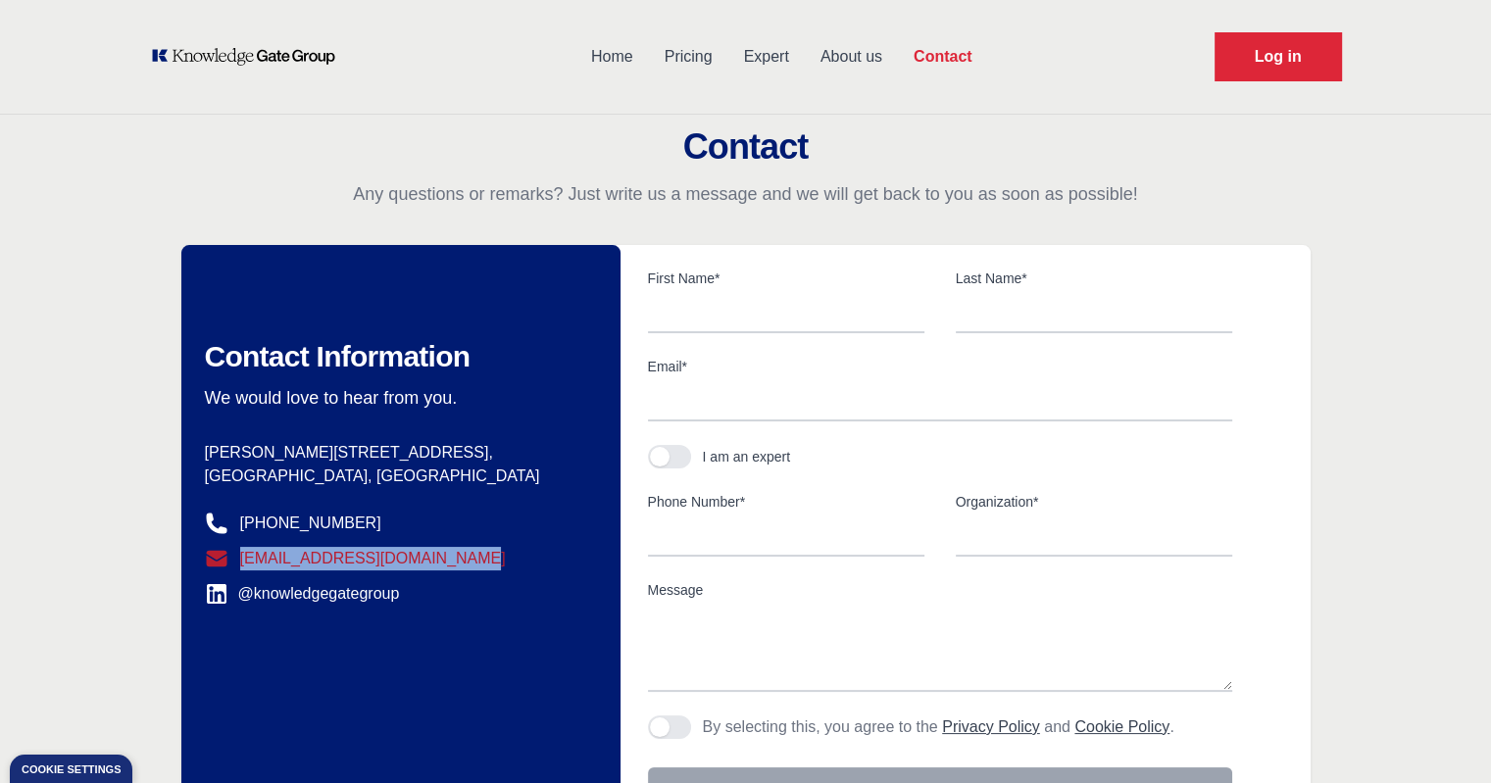
drag, startPoint x: 496, startPoint y: 552, endPoint x: 212, endPoint y: 555, distance: 284.3
click at [212, 555] on dd "[EMAIL_ADDRESS][DOMAIN_NAME]" at bounding box center [389, 559] width 369 height 24
copy link "[EMAIL_ADDRESS][DOMAIN_NAME]"
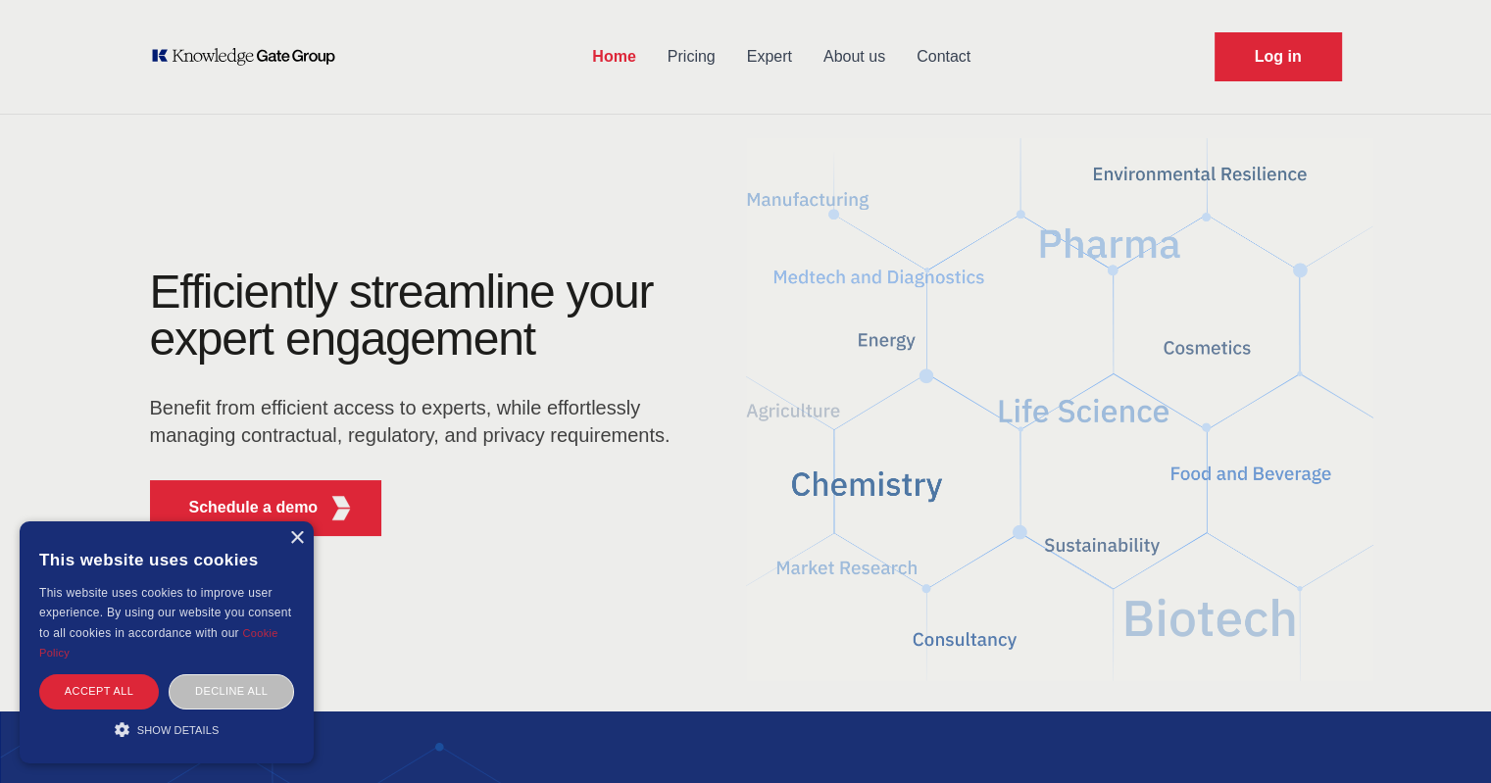
click at [863, 58] on link "About us" at bounding box center [854, 56] width 93 height 51
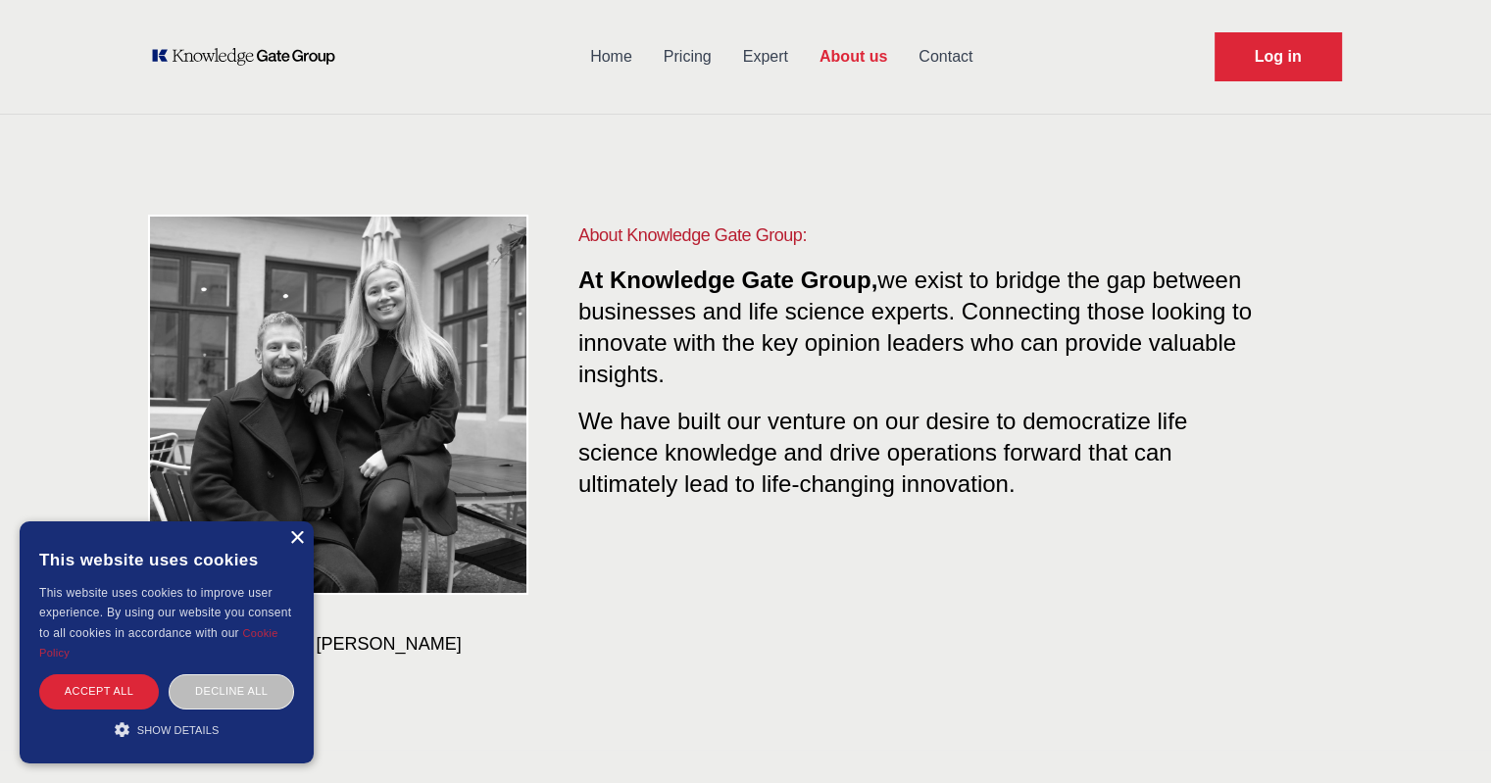
click at [294, 542] on div "×" at bounding box center [296, 538] width 15 height 15
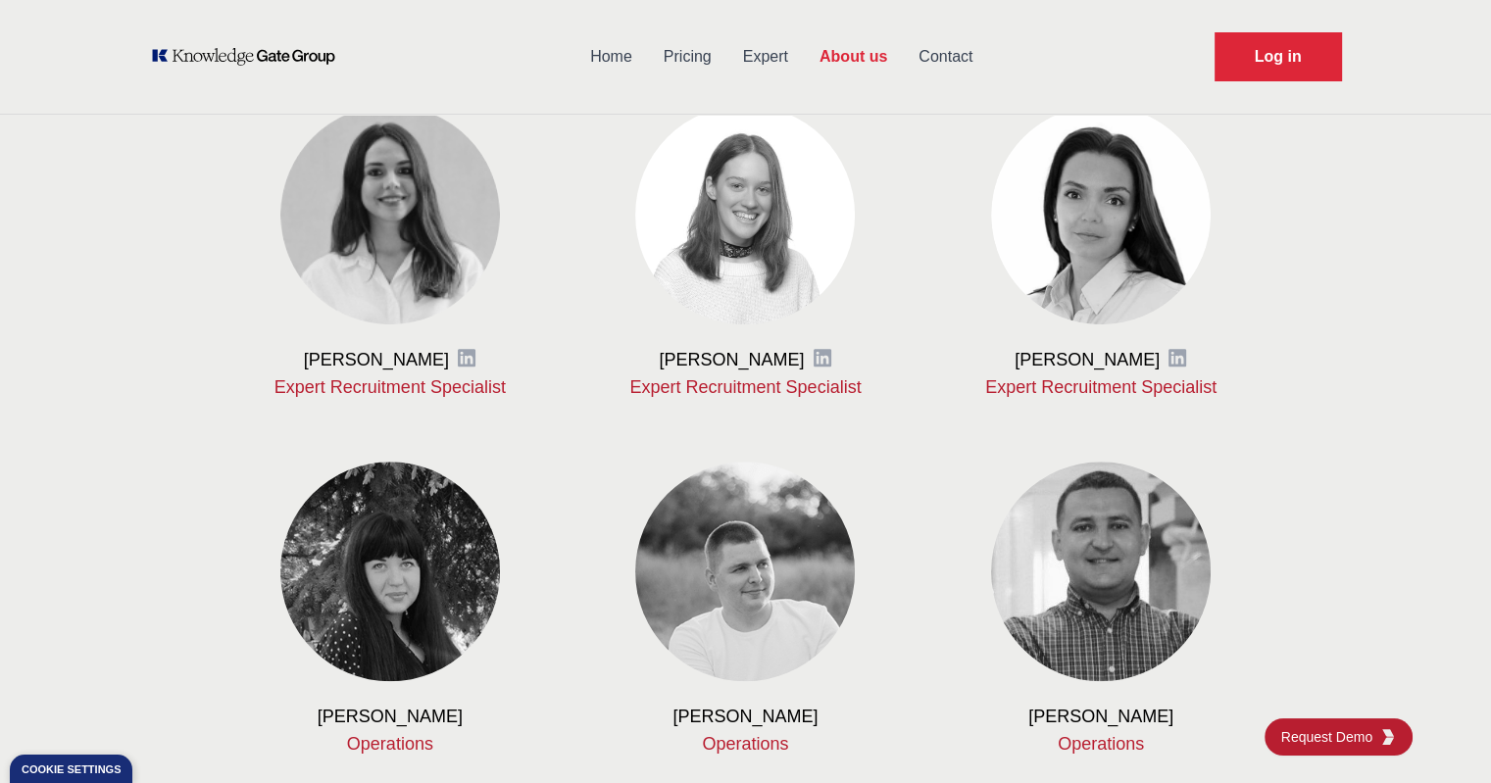
scroll to position [1603, 0]
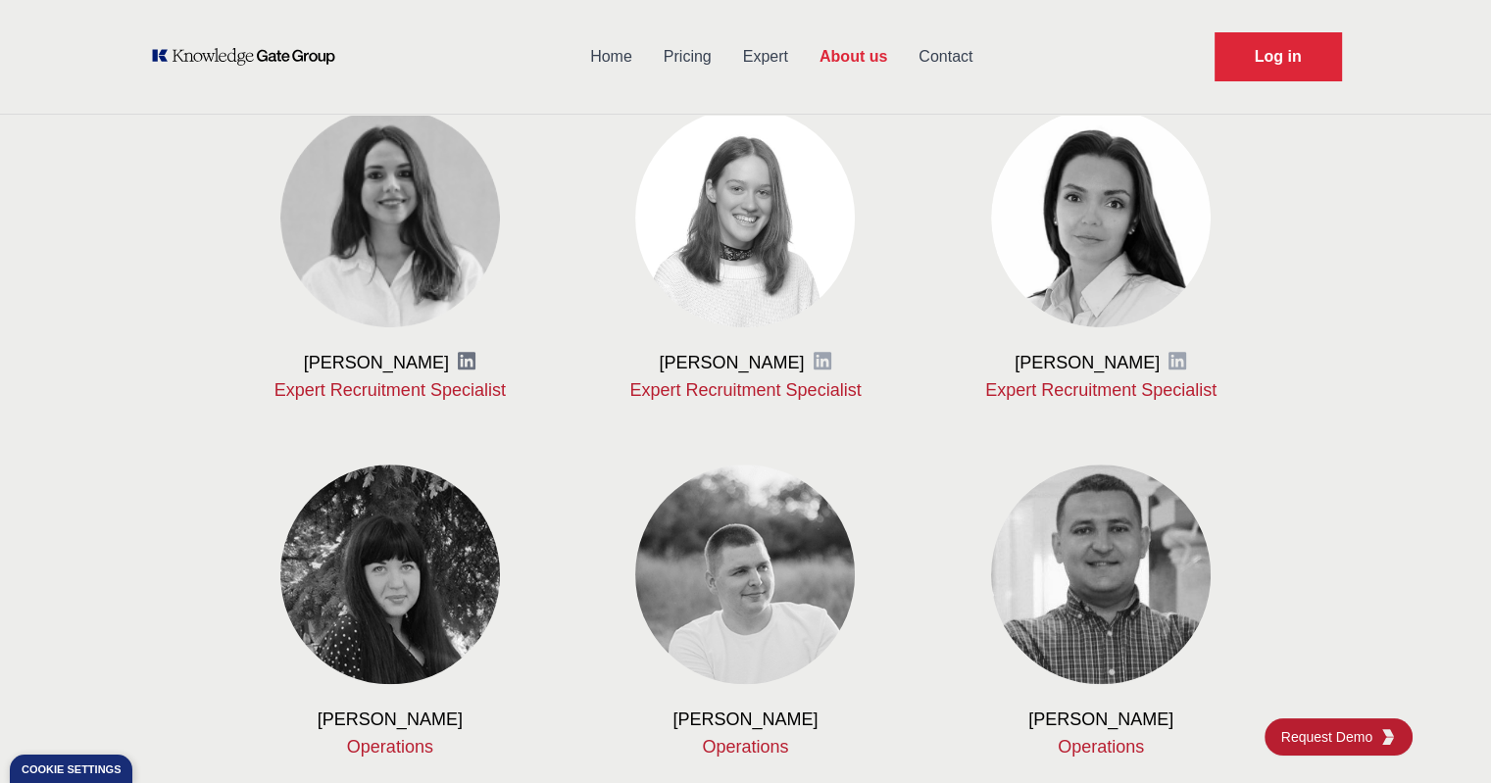
click at [474, 359] on icon at bounding box center [467, 361] width 18 height 18
click at [814, 360] on icon at bounding box center [823, 361] width 18 height 18
click at [1176, 365] on icon at bounding box center [1177, 361] width 18 height 18
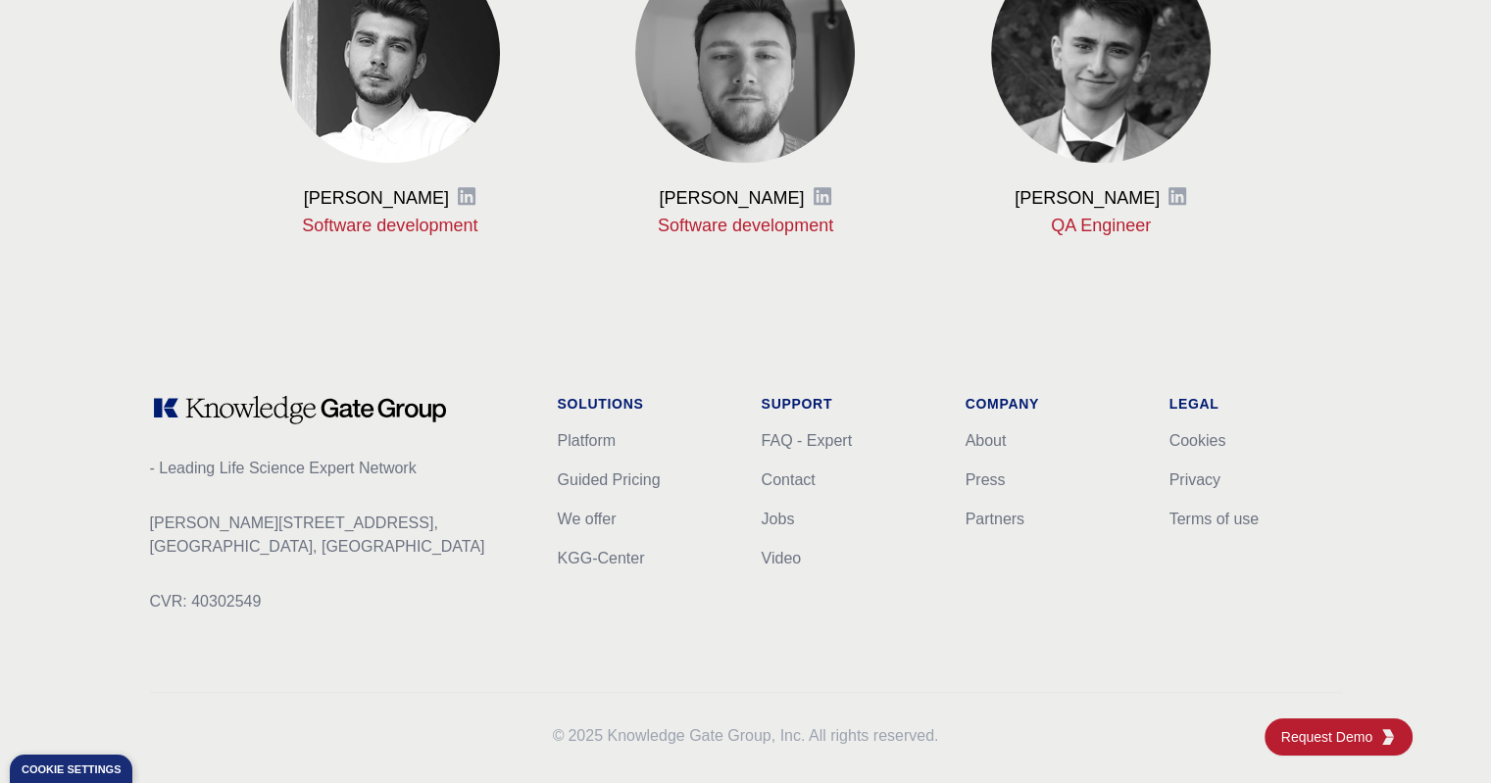
scroll to position [2484, 0]
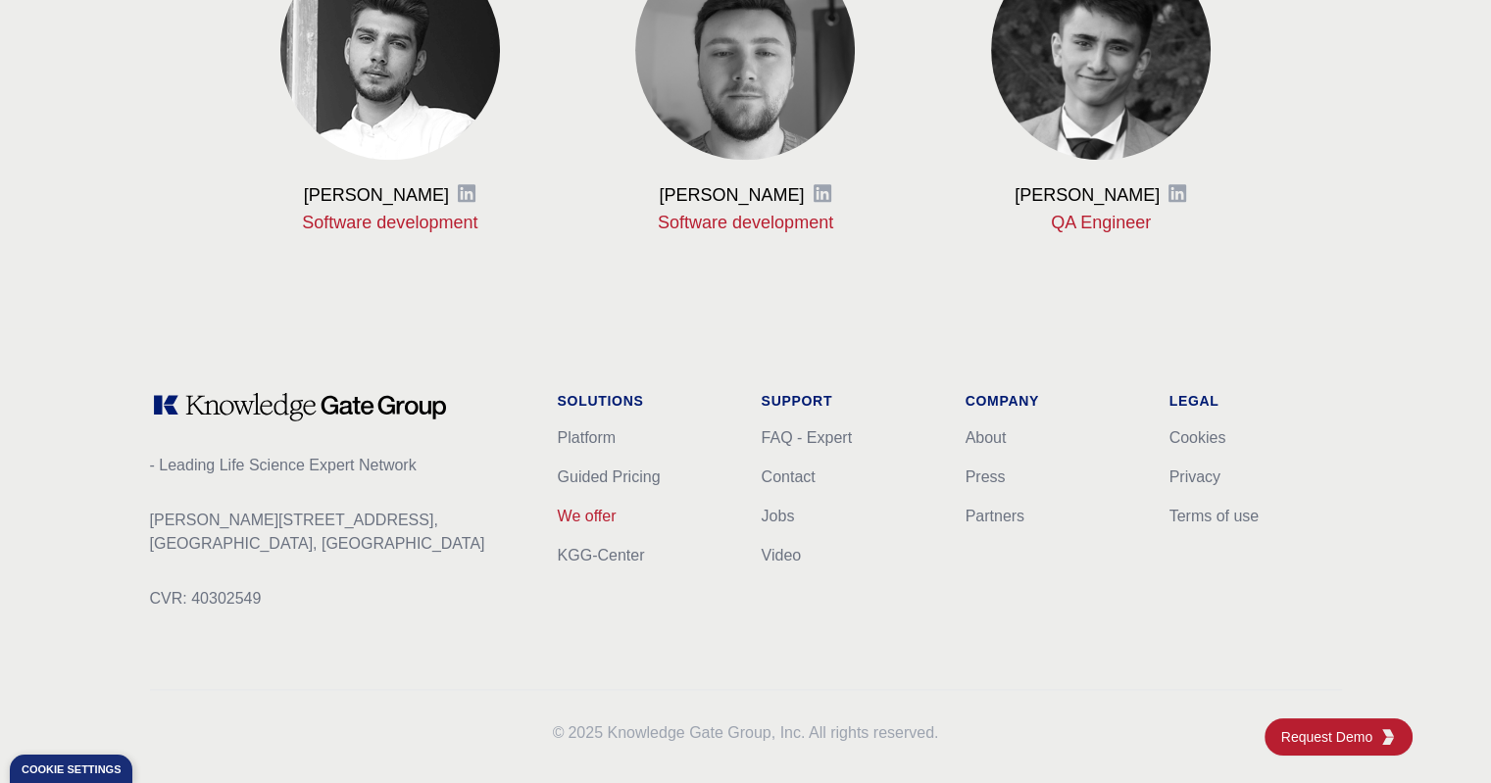
click at [596, 514] on link "We offer" at bounding box center [587, 516] width 59 height 17
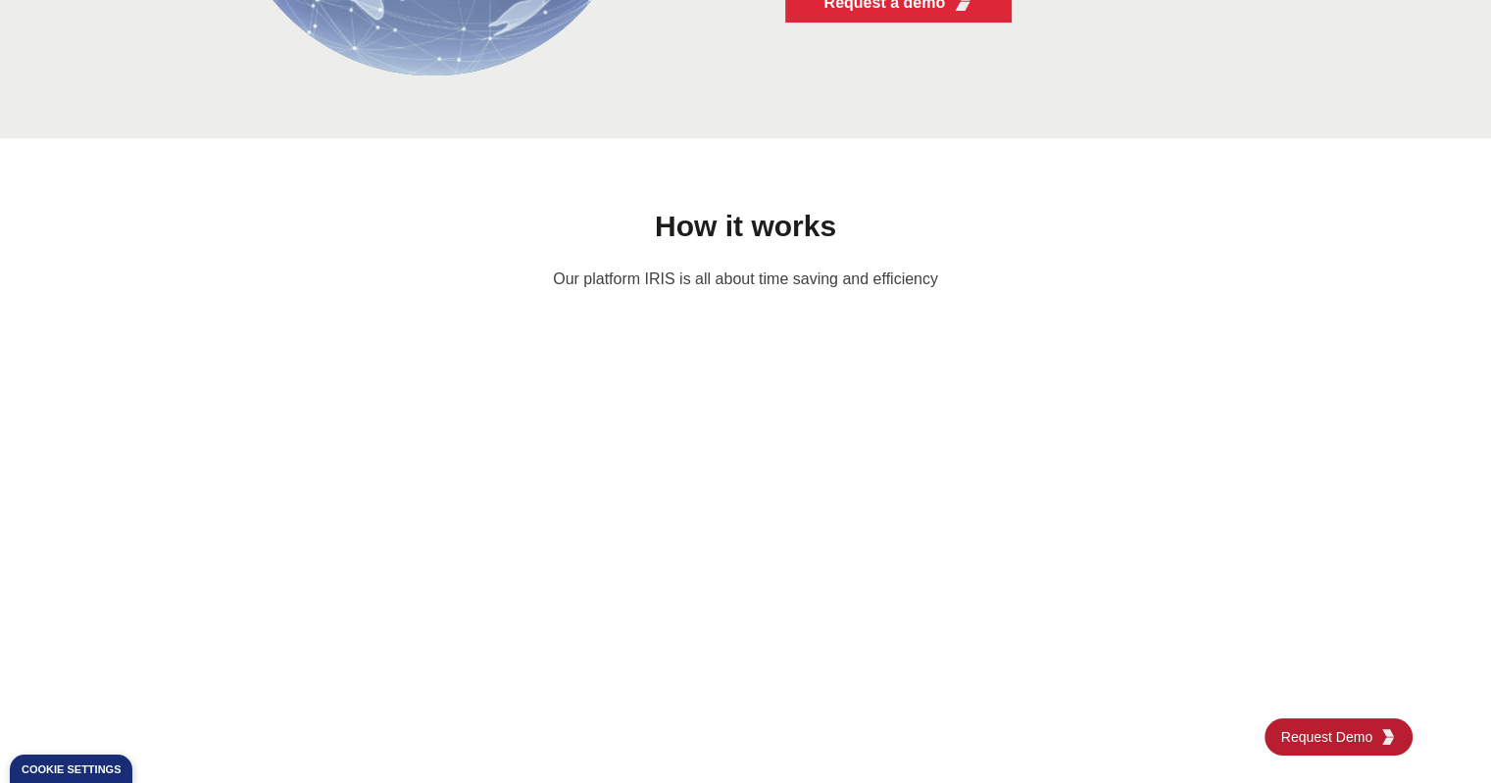
scroll to position [1453, 0]
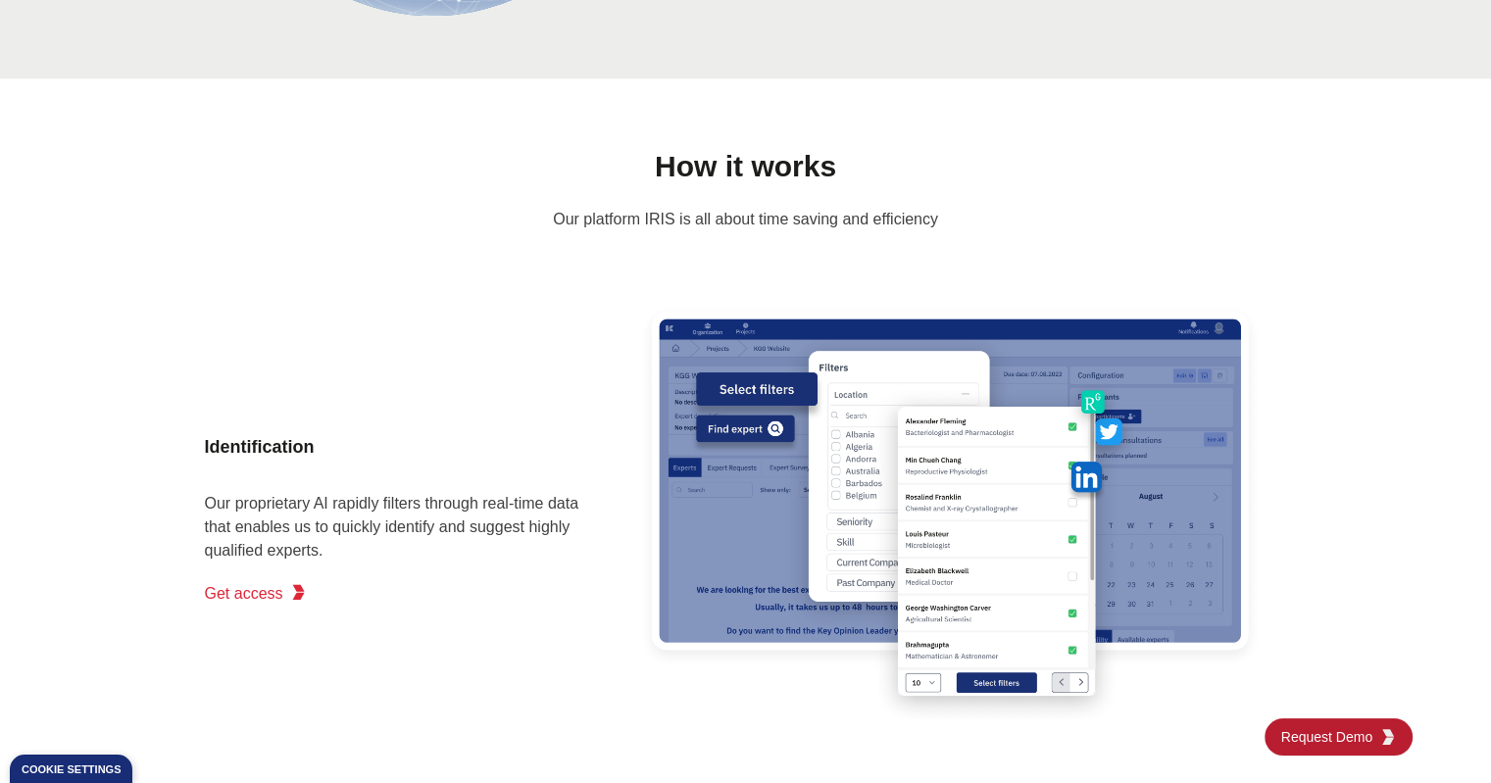
click at [246, 590] on span "Get access" at bounding box center [244, 594] width 78 height 24
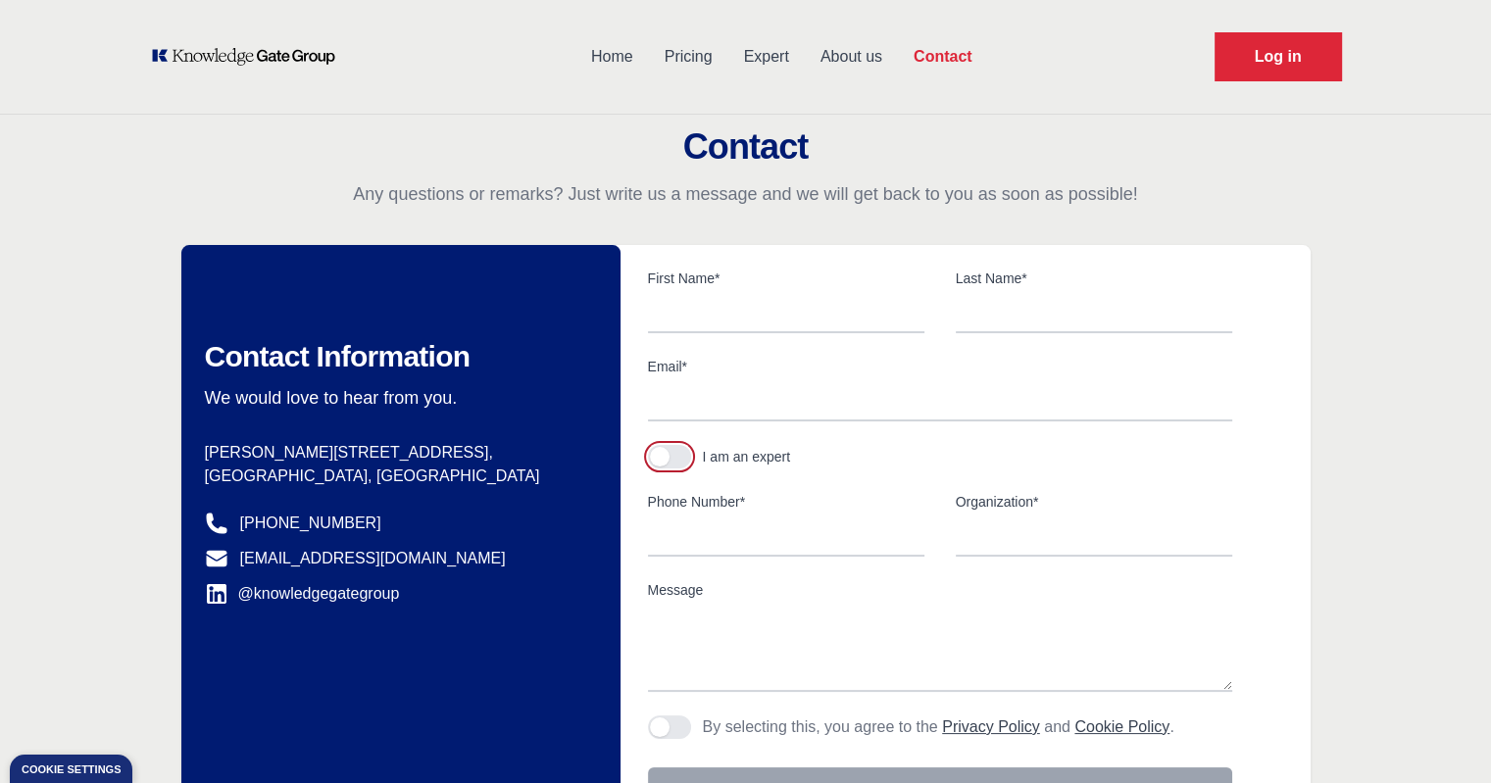
click at [679, 452] on button "button" at bounding box center [669, 457] width 43 height 24
click at [694, 330] on input "text" at bounding box center [786, 312] width 276 height 41
type input "Tariq"
type input "Muzaffar"
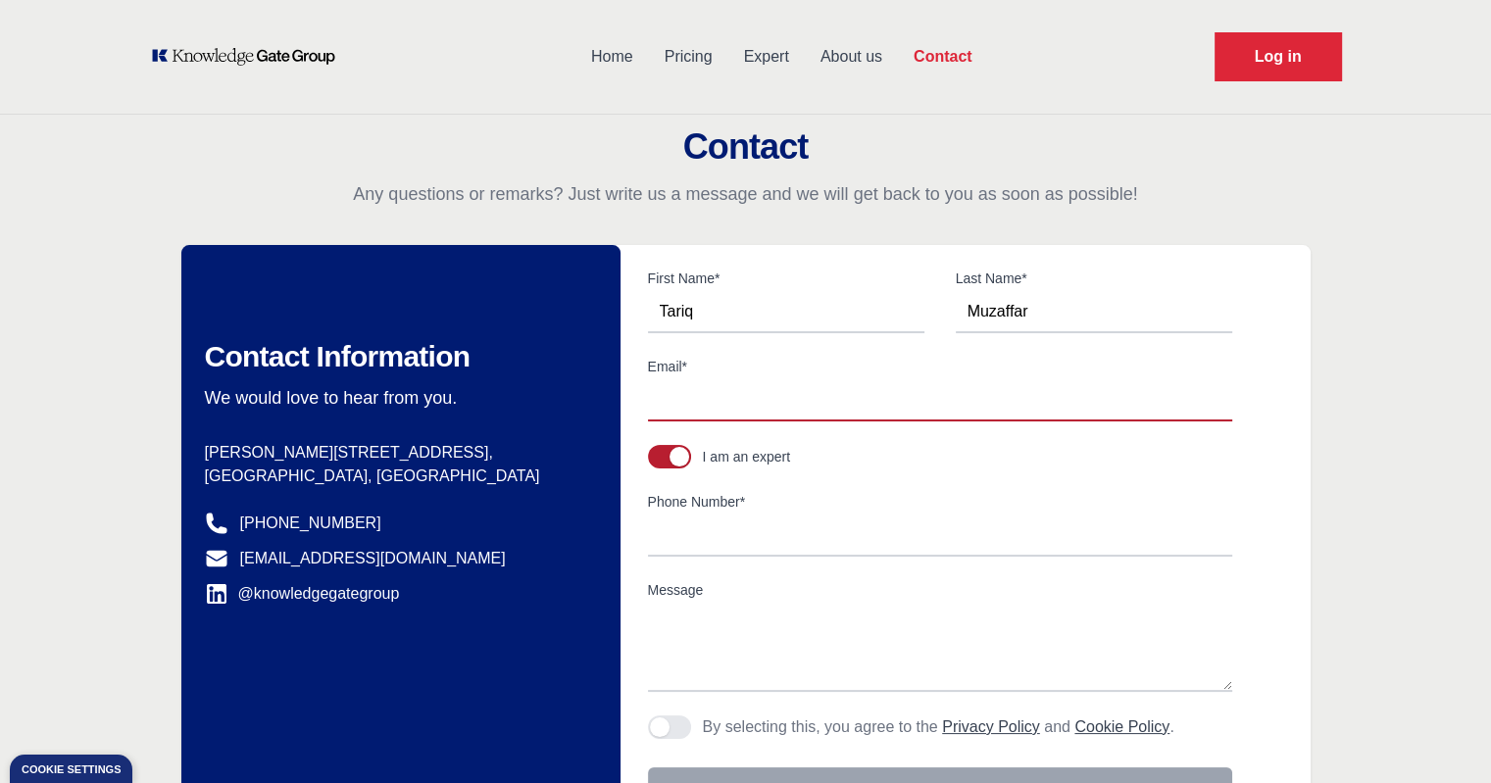
click at [693, 419] on input "Email*" at bounding box center [940, 400] width 584 height 41
type input "tariqfresh@hotmail.com"
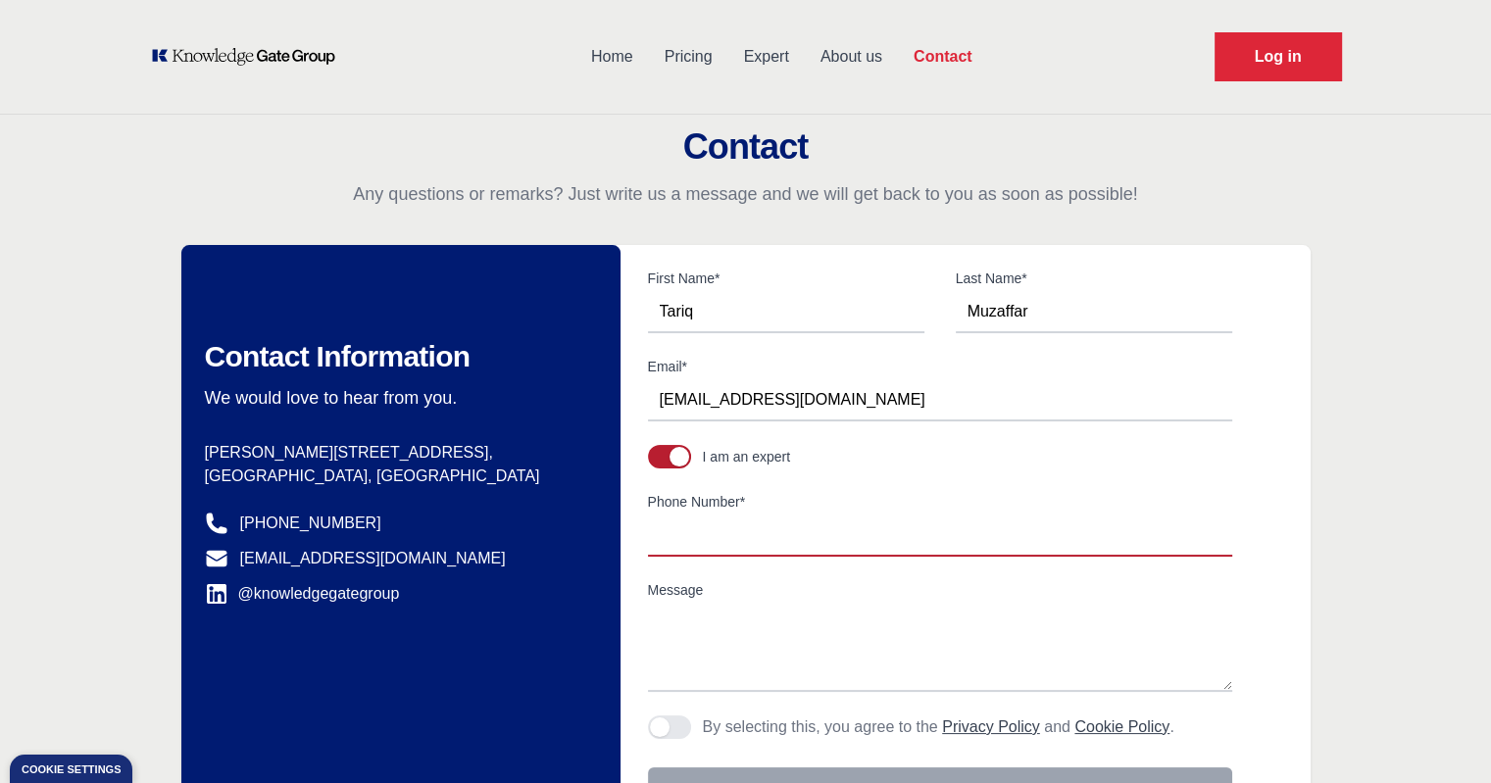
click at [692, 541] on input "Phone Number*" at bounding box center [940, 536] width 584 height 41
type input "+966557941759"
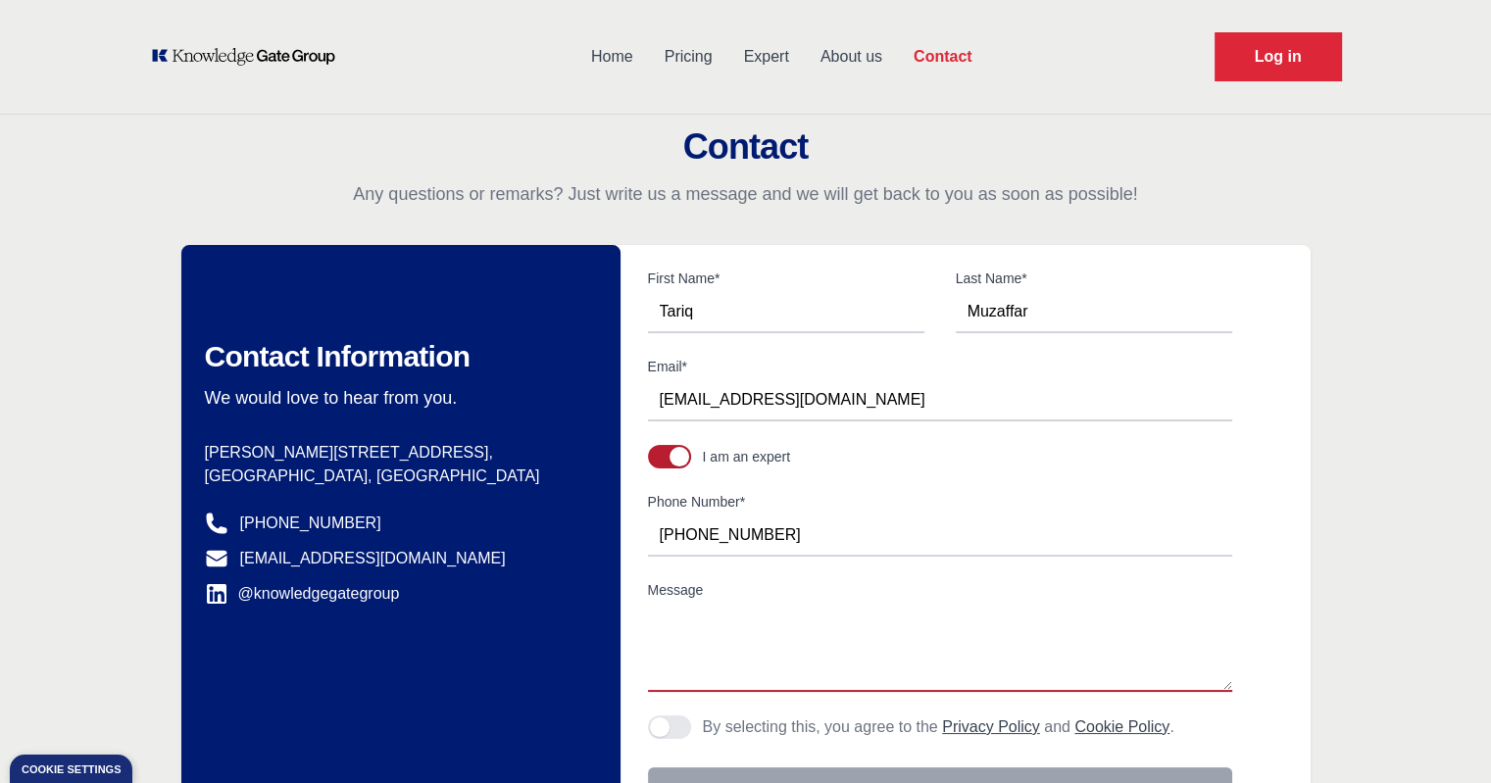
click at [670, 655] on textarea "Message" at bounding box center [940, 648] width 584 height 88
paste textarea "Dear Expert Team, I am Tariq Muzaffar and I have 18 years of experience. I am i…"
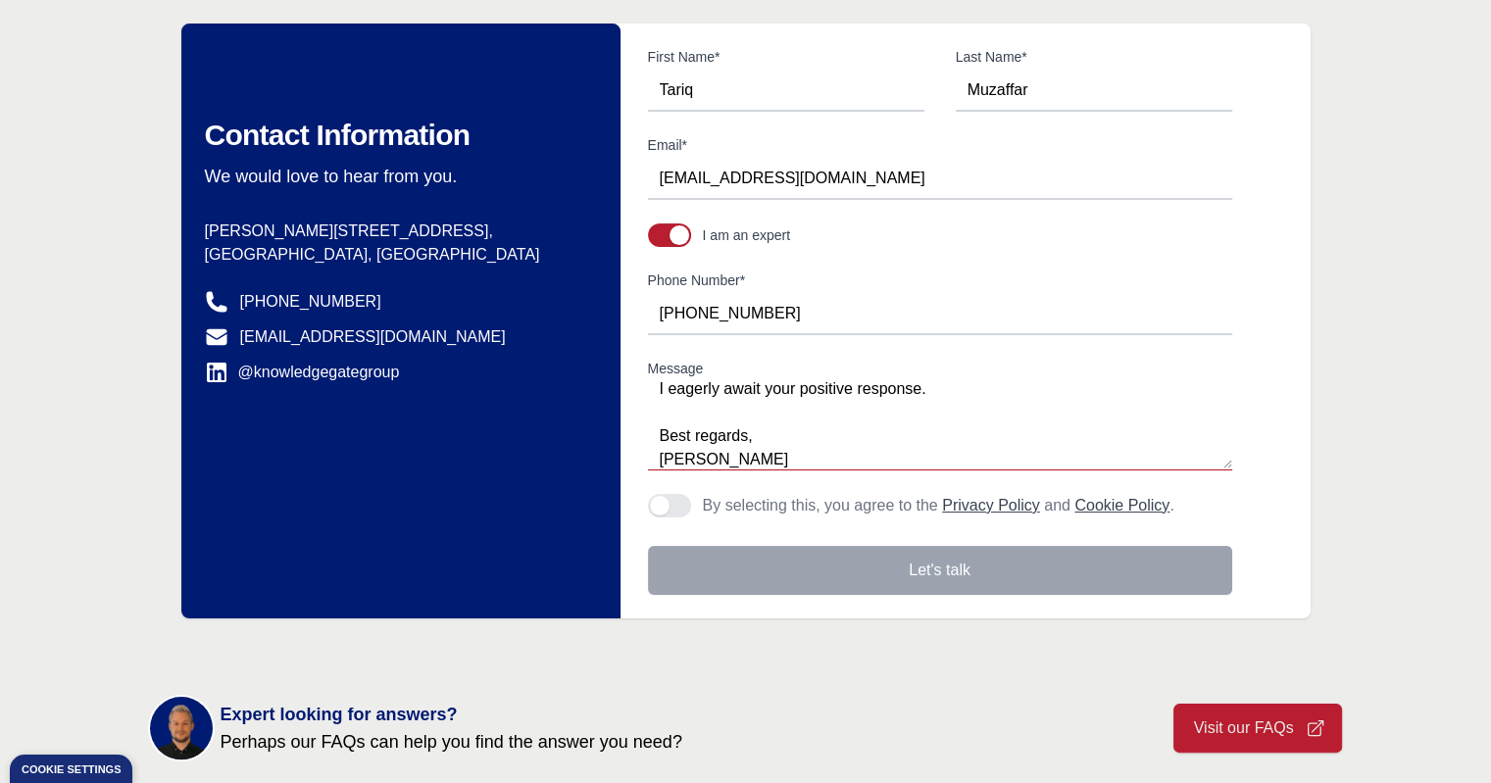
scroll to position [235, 0]
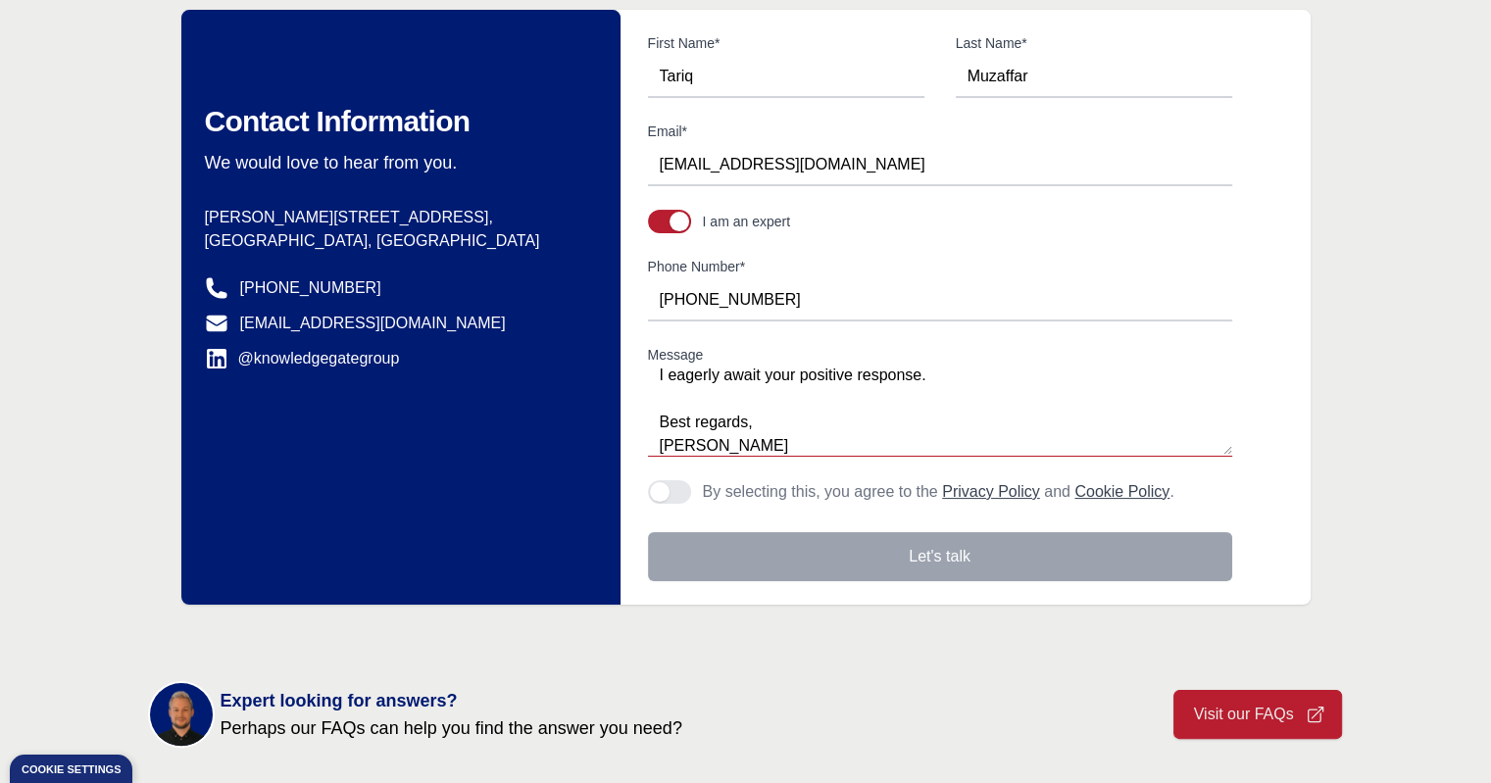
type textarea "Dear Expert Team, I am Tariq Muzaffar and I have 18 years of experience. I am i…"
click at [684, 494] on button "Agree to policies" at bounding box center [669, 492] width 43 height 24
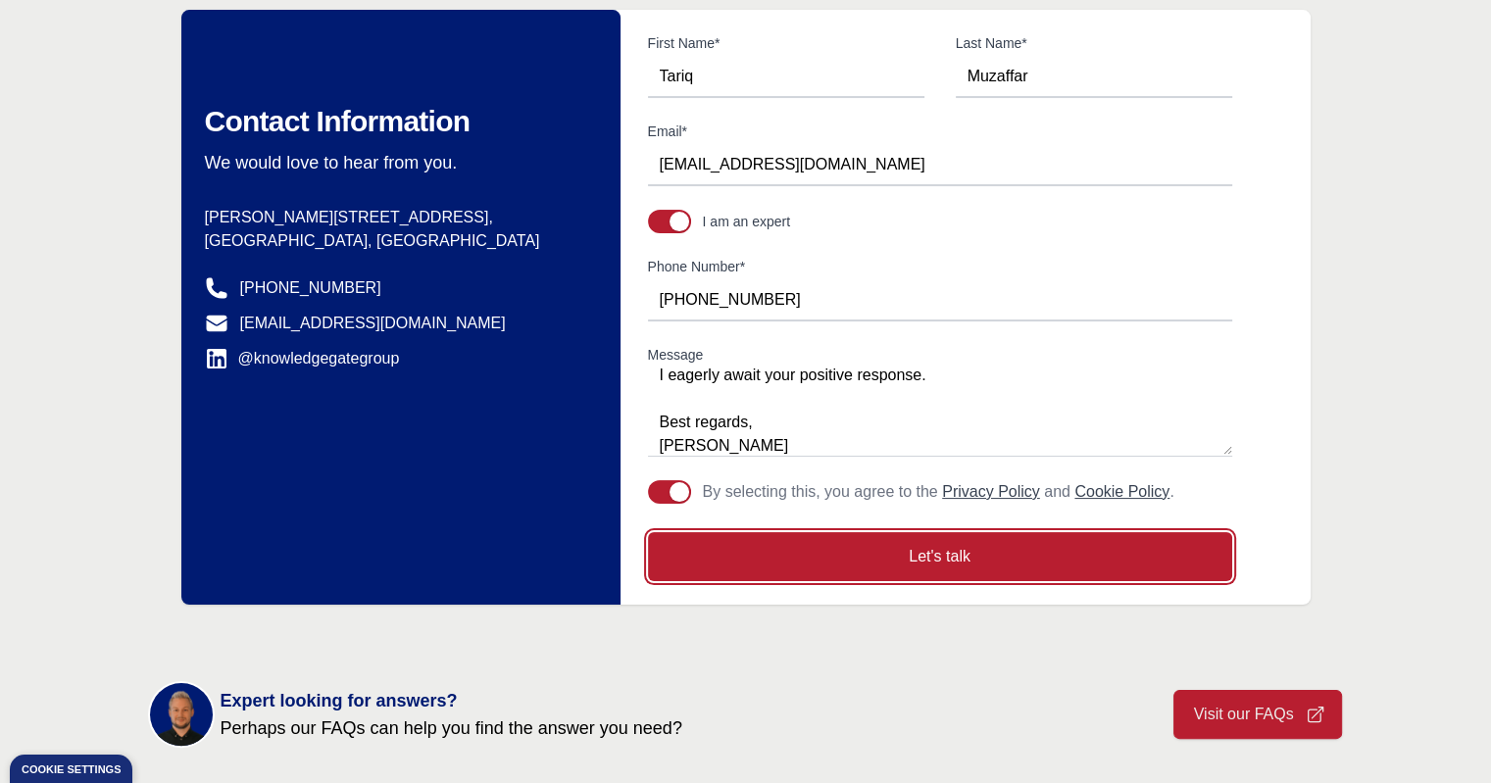
click at [893, 552] on button "Let's talk" at bounding box center [940, 556] width 584 height 49
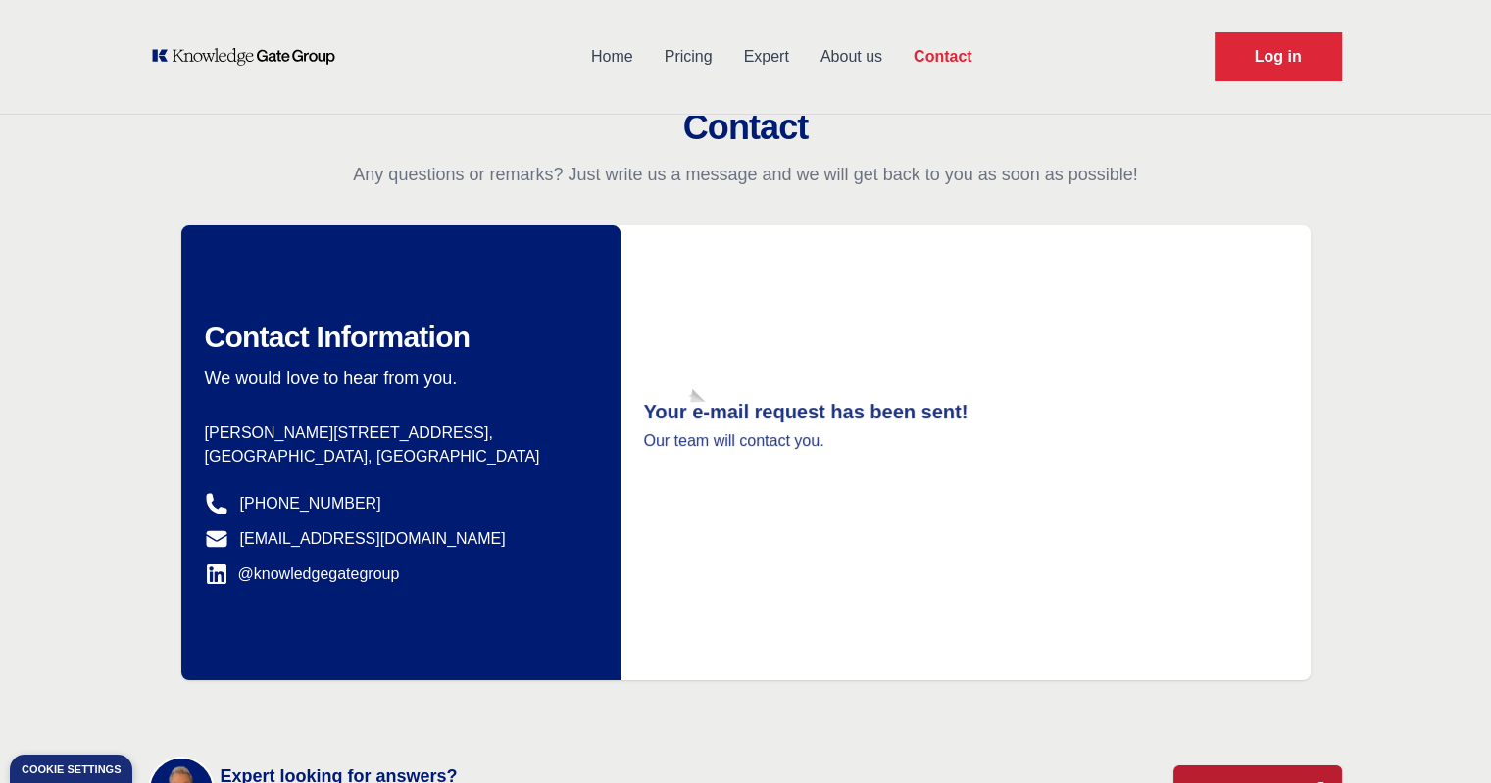
scroll to position [0, 0]
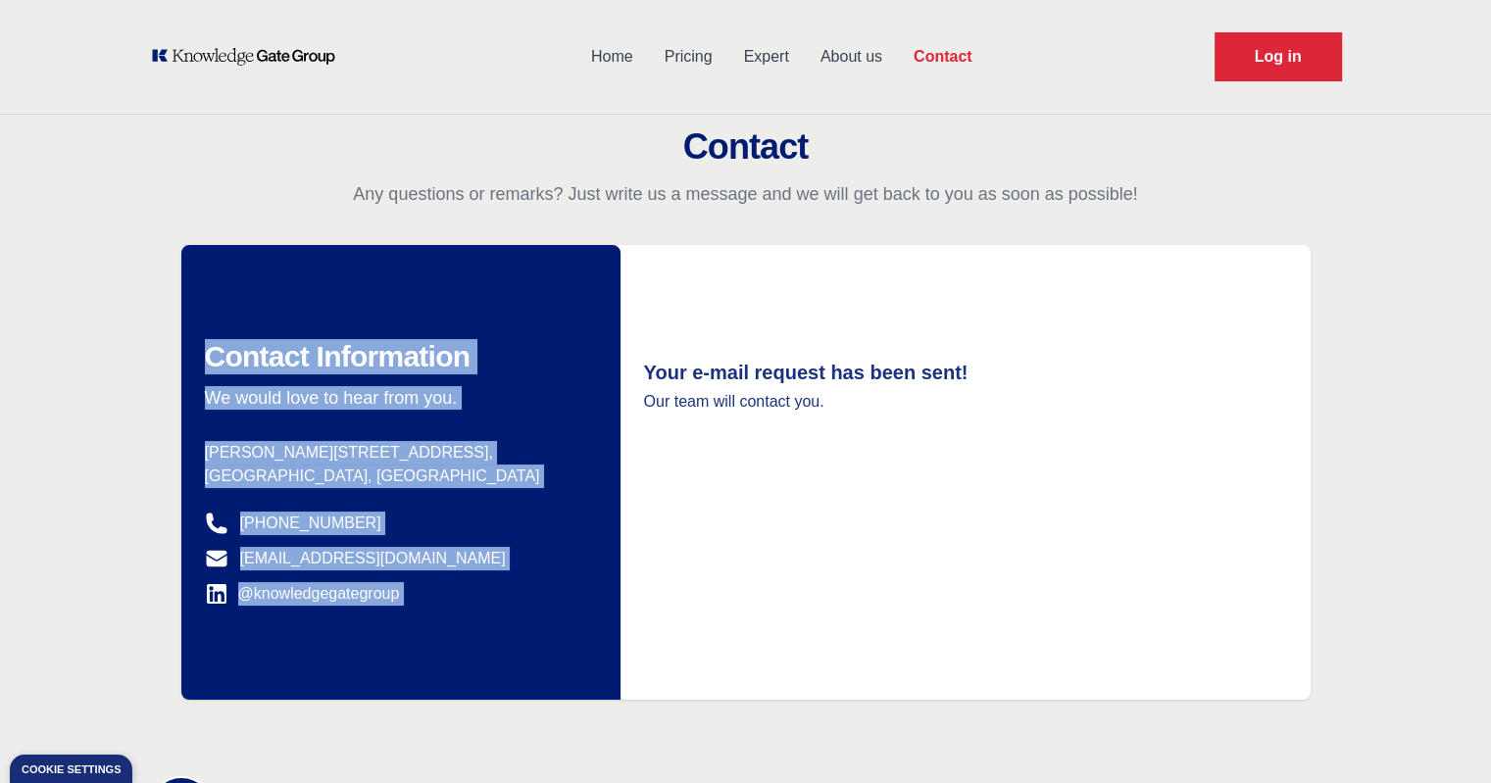
drag, startPoint x: 1490, startPoint y: 266, endPoint x: 1470, endPoint y: 186, distance: 81.8
click at [1470, 186] on div "Contact Any questions or remarks? Just write us a message and we will get back …" at bounding box center [745, 413] width 1491 height 572
click at [846, 47] on link "About us" at bounding box center [851, 56] width 93 height 51
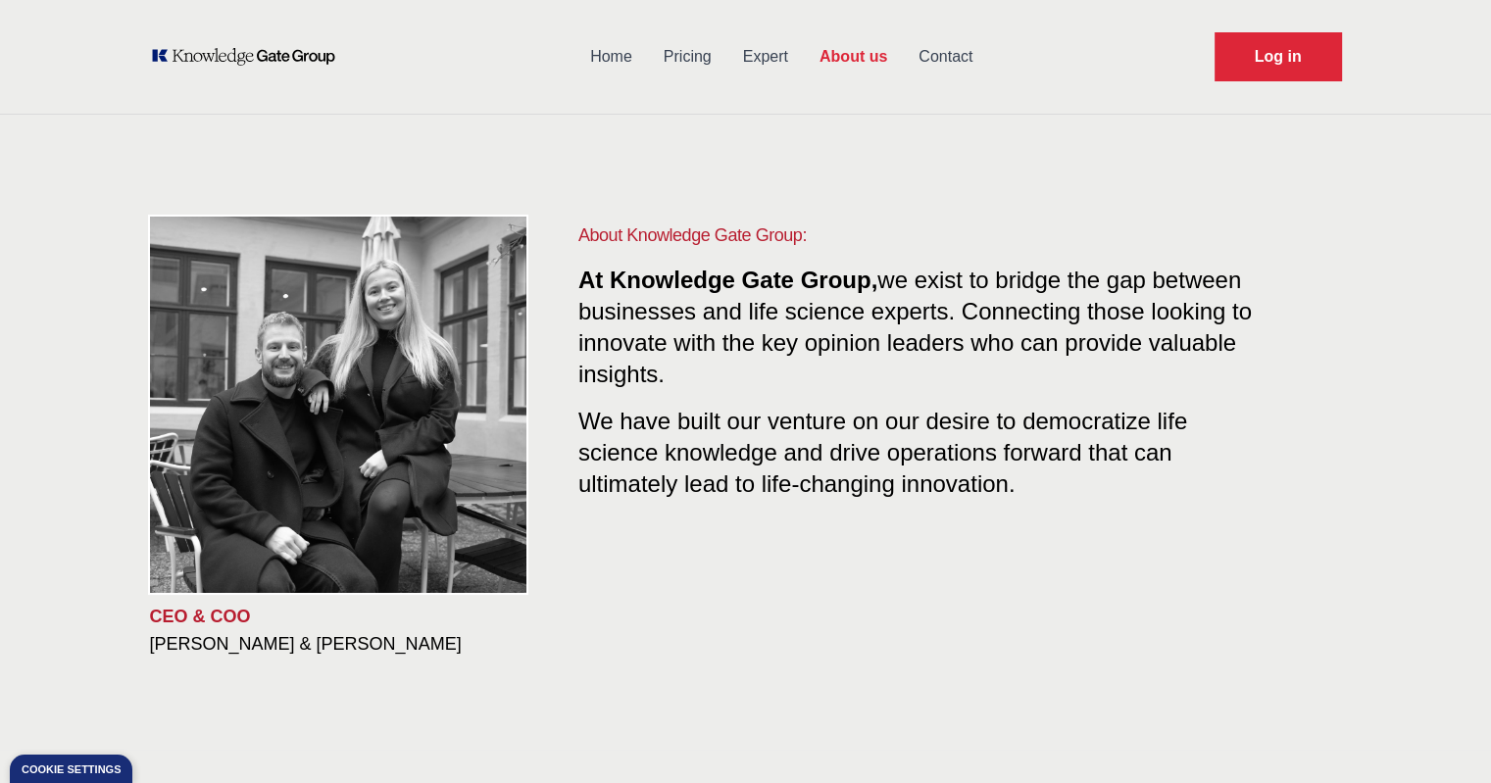
click at [952, 45] on link "Contact" at bounding box center [945, 56] width 85 height 51
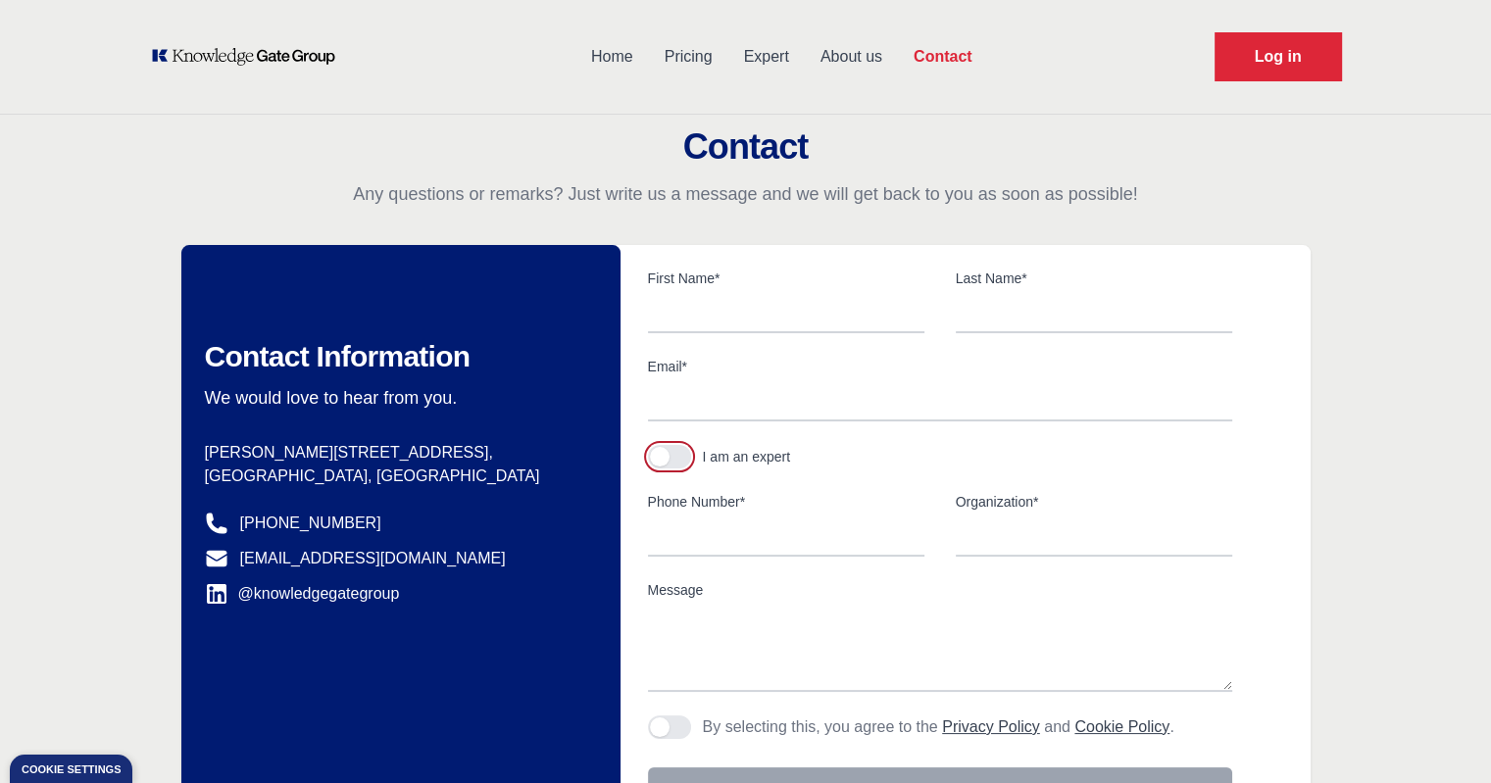
click at [683, 463] on button "button" at bounding box center [669, 457] width 43 height 24
click at [706, 317] on input "text" at bounding box center [786, 312] width 276 height 41
type input "Dr. Sughra"
click at [996, 309] on input "text" at bounding box center [1094, 312] width 276 height 41
type input "Hayat"
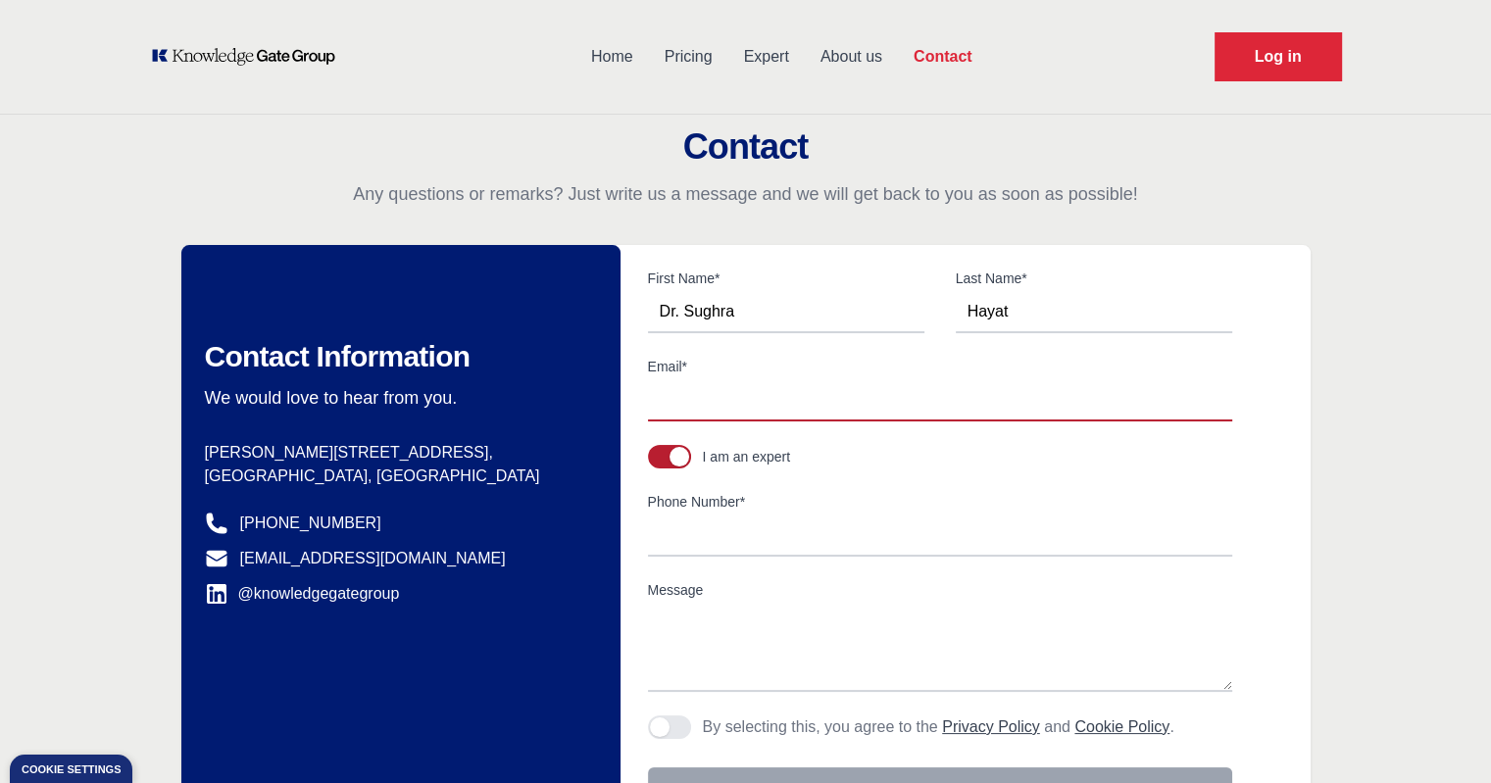
click at [780, 398] on input "Email*" at bounding box center [940, 400] width 584 height 41
type input "sgh_hayat@hotmail.com"
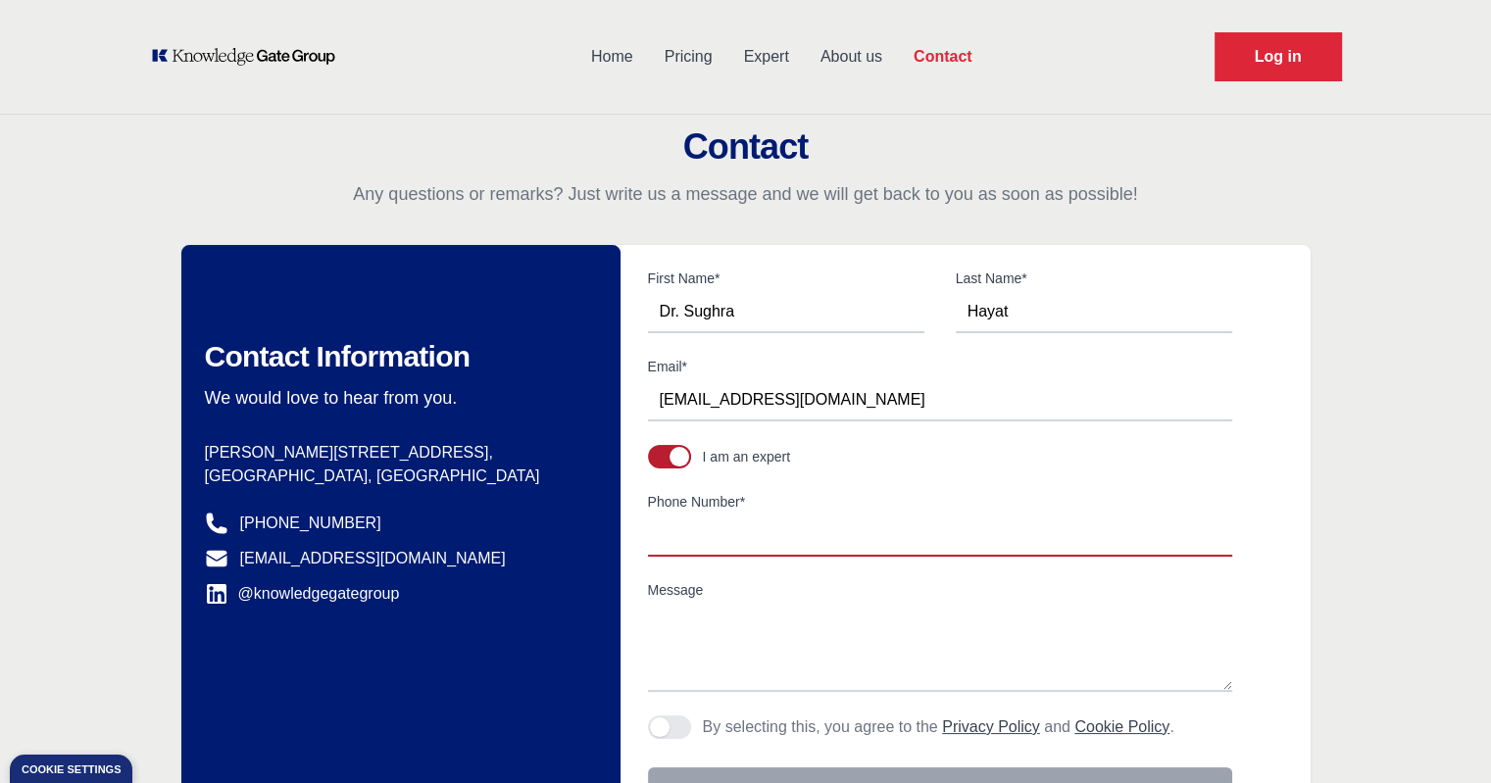
click at [690, 532] on input "Phone Number*" at bounding box center [940, 536] width 584 height 41
type input "+966552911826"
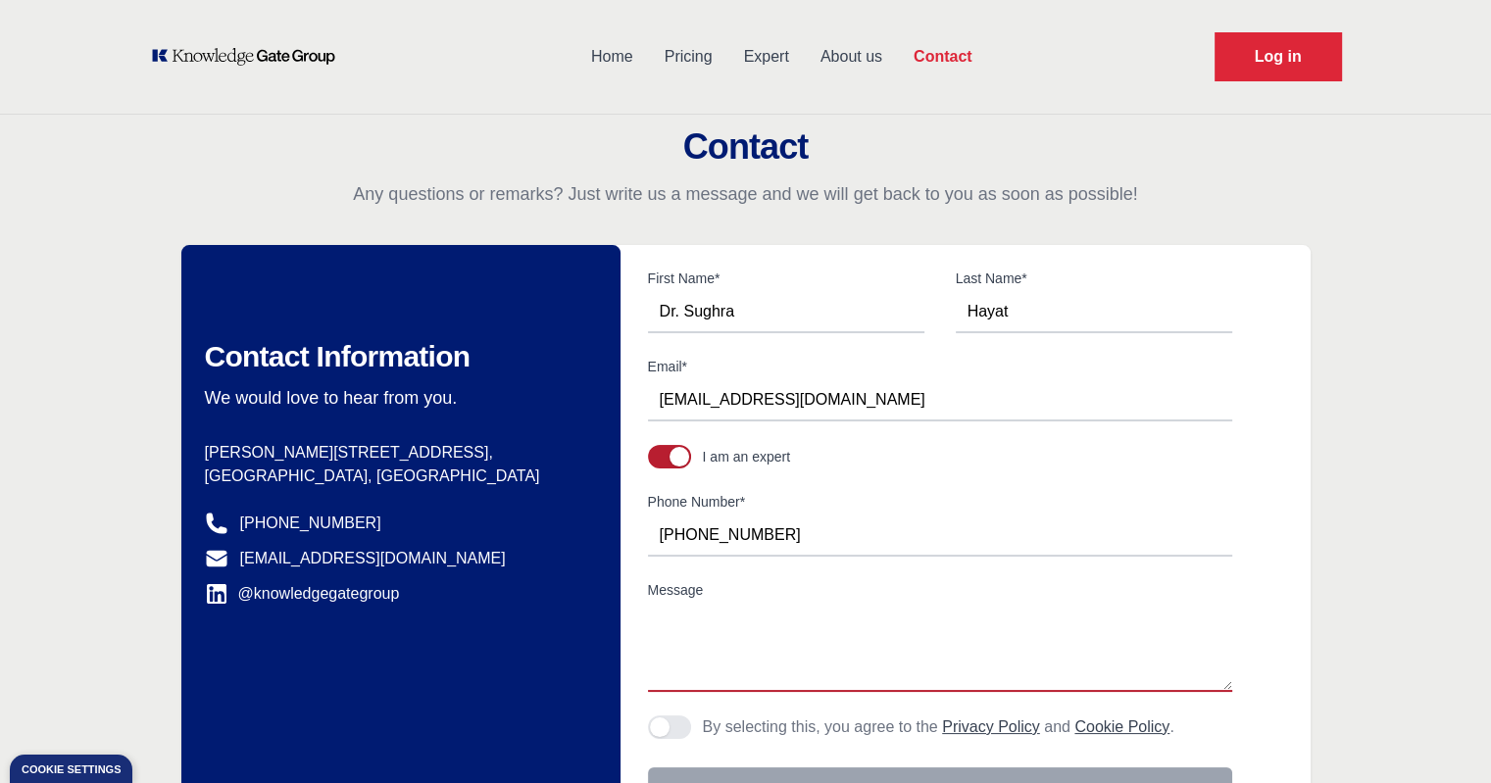
click at [656, 662] on textarea "Message" at bounding box center [940, 648] width 584 height 88
paste textarea "Dear Expert Team, I am Dr, Sughra Hayat and I have 12 years of experience. I am…"
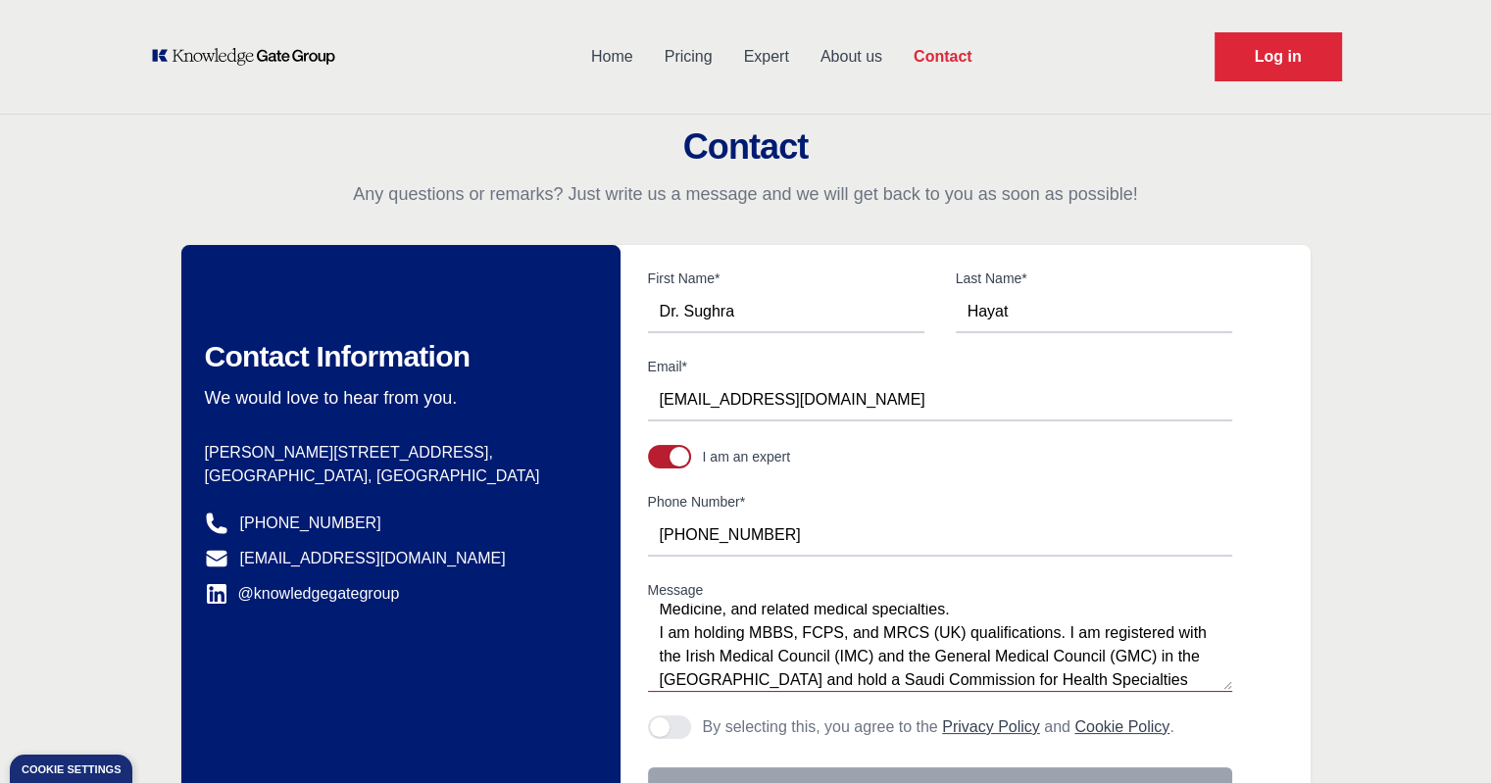
scroll to position [165, 0]
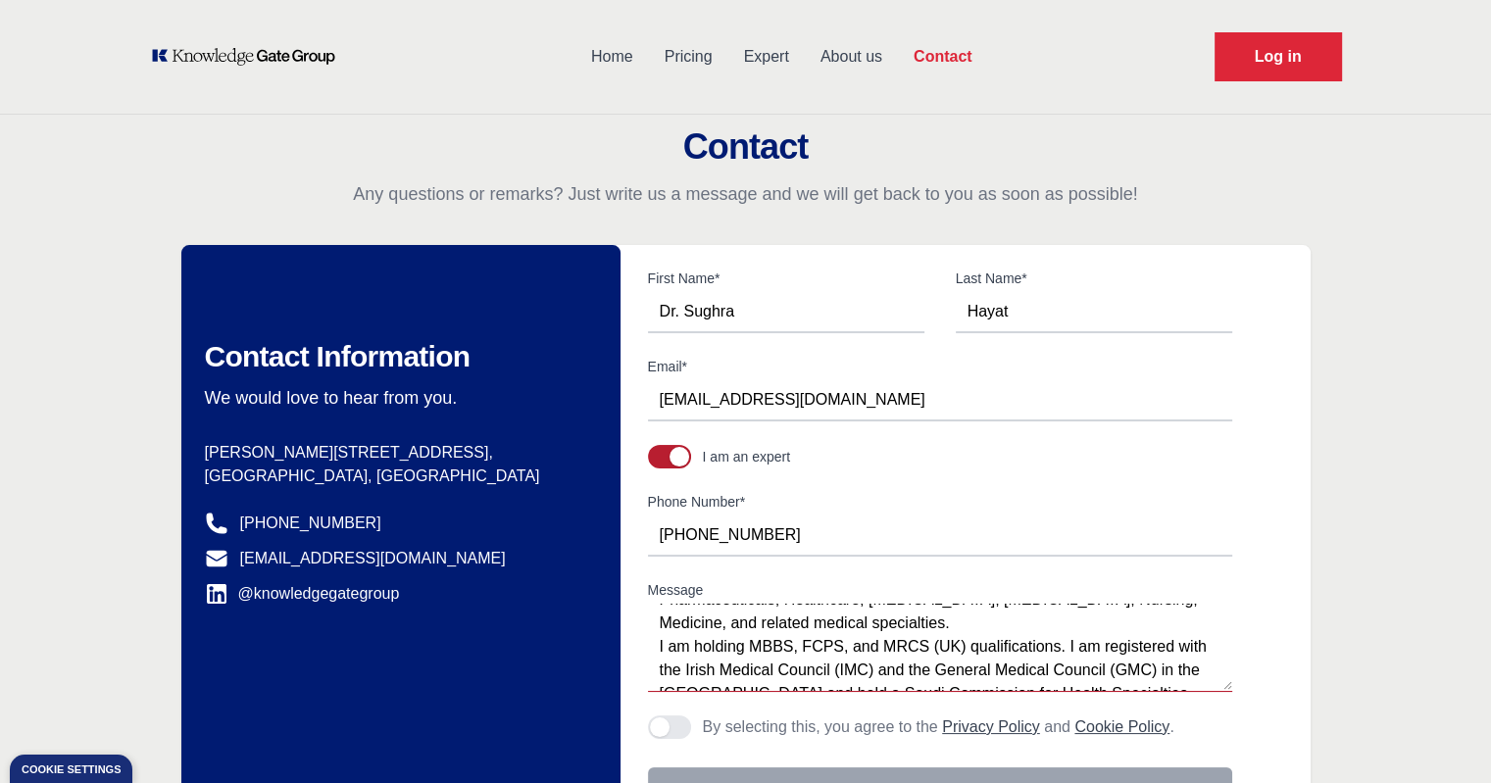
click at [961, 628] on textarea "Dear Expert Team, I am Dr, Sughra Hayat and I have 12 years of experience. I am…" at bounding box center [940, 648] width 584 height 88
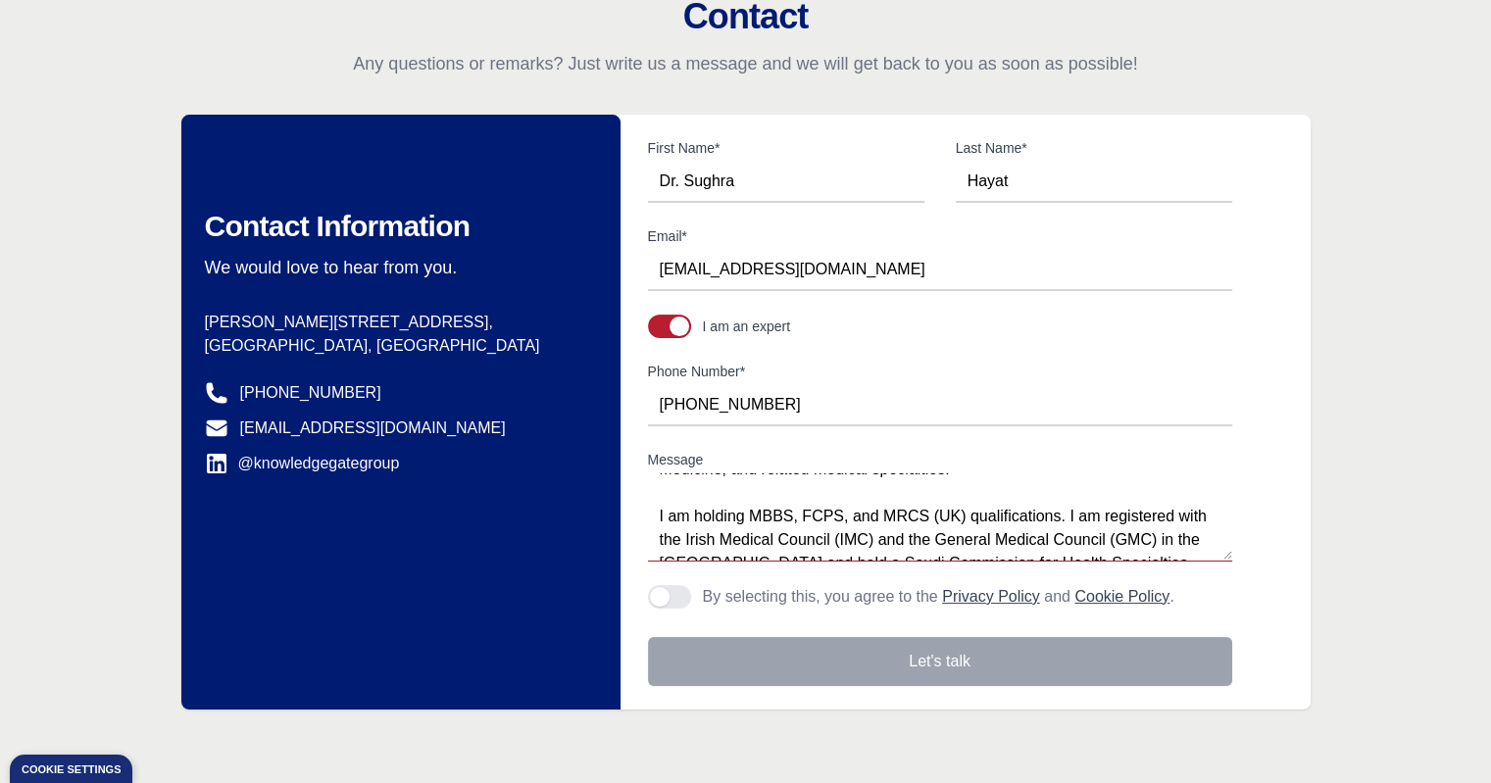
scroll to position [156, 0]
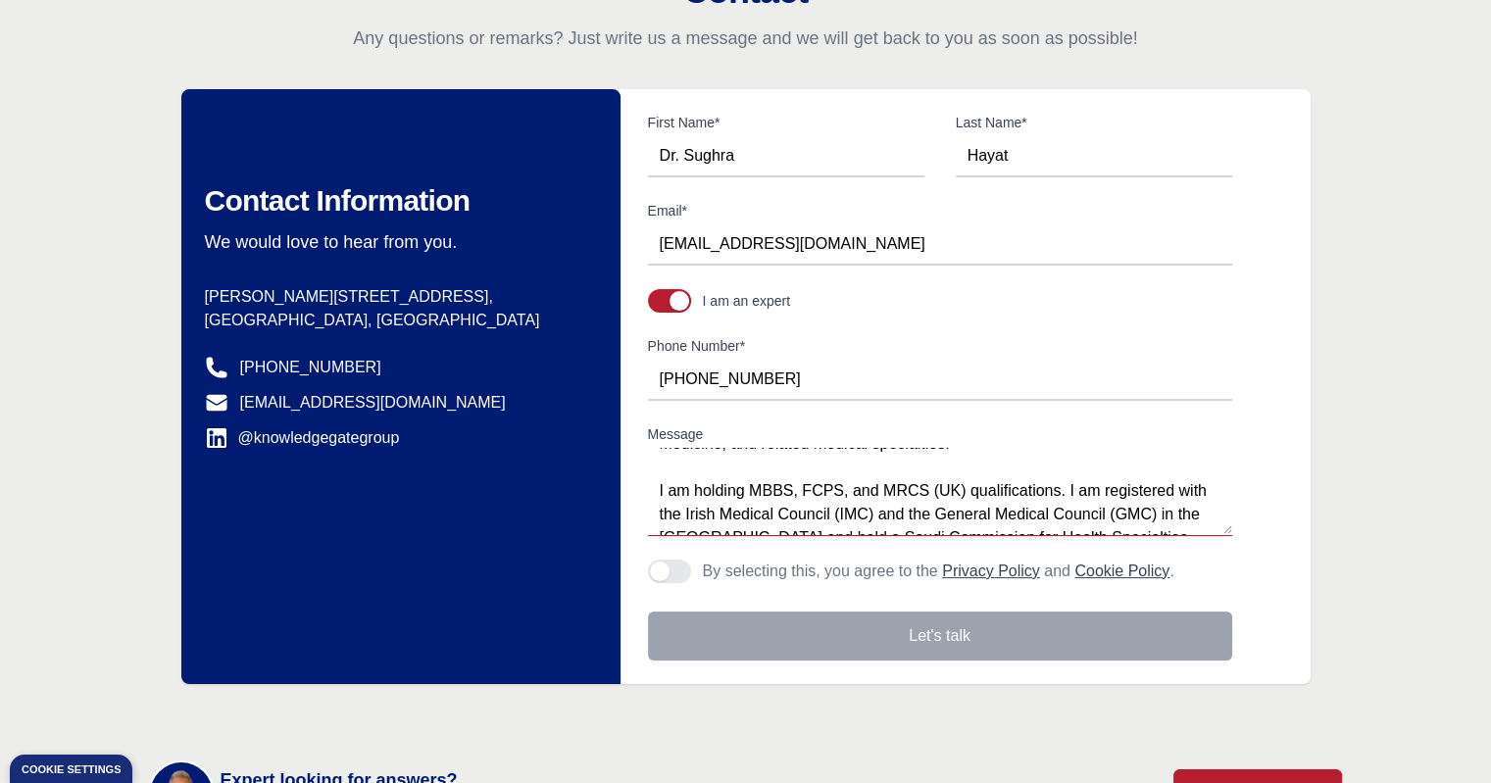
type textarea "Dear Expert Team, I am Dr, Sughra Hayat and I have 12 years of experience. I am…"
click at [686, 565] on button "Agree to policies" at bounding box center [669, 572] width 43 height 24
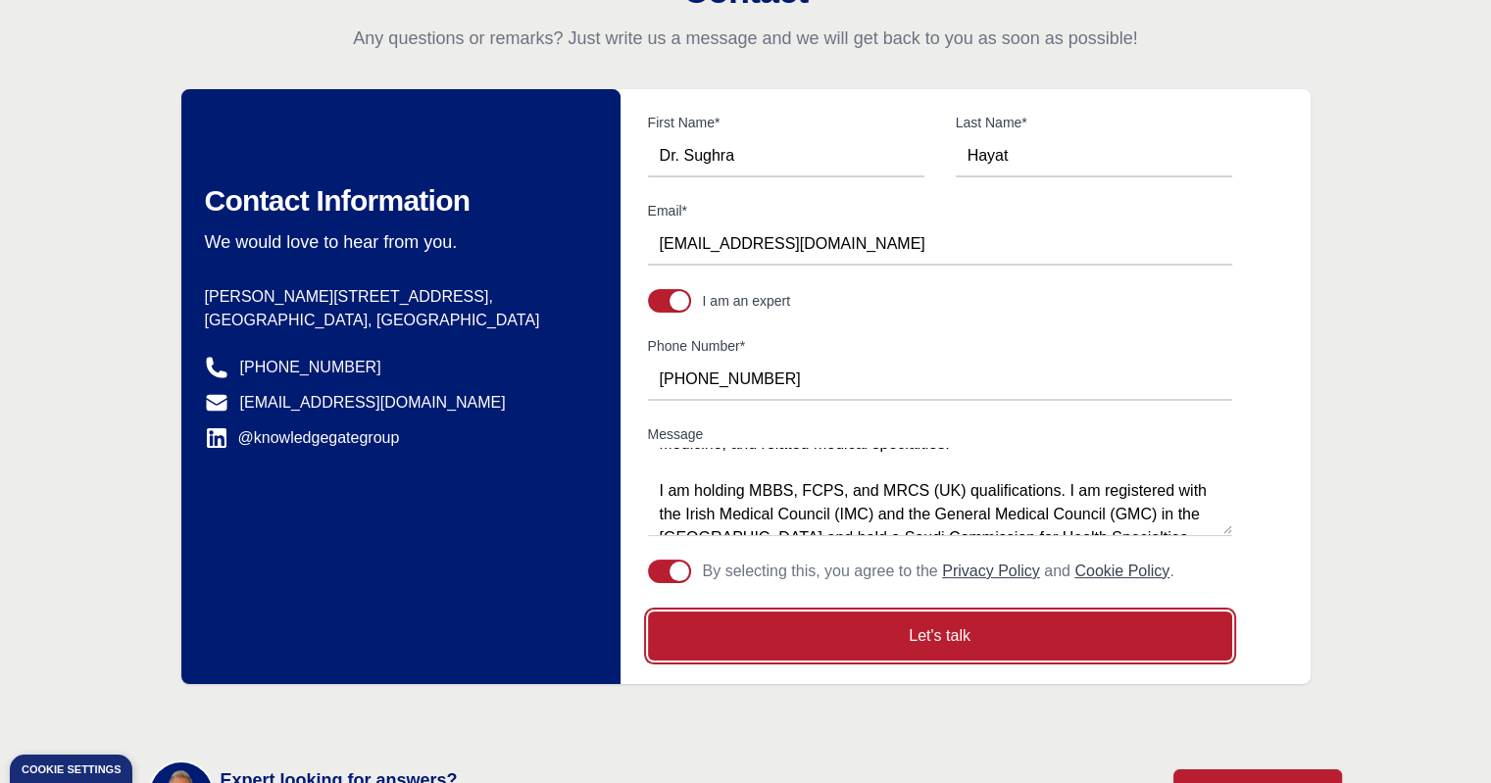
click at [909, 627] on button "Let's talk" at bounding box center [940, 636] width 584 height 49
